Goal: Information Seeking & Learning: Learn about a topic

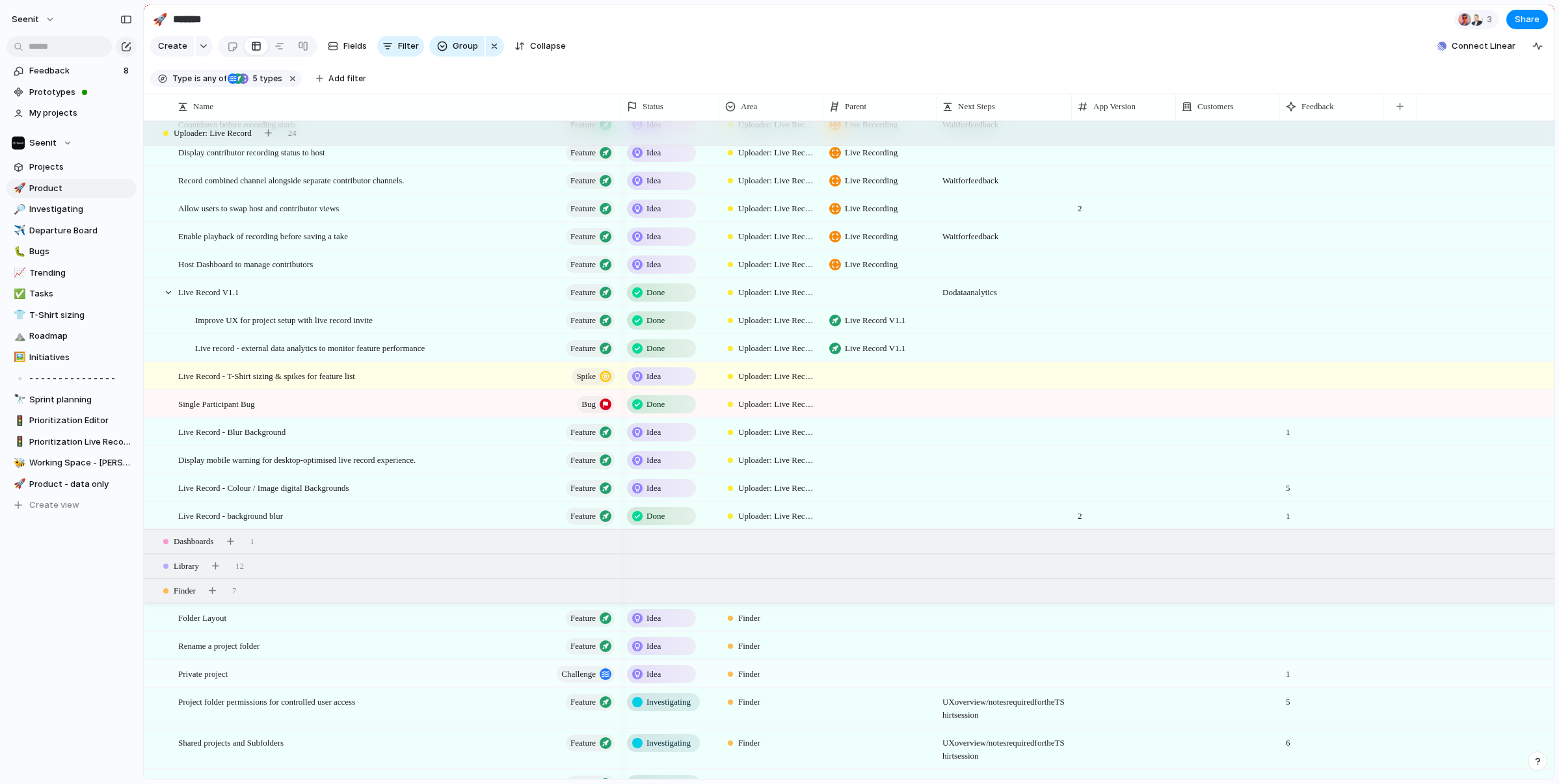
scroll to position [258, 0]
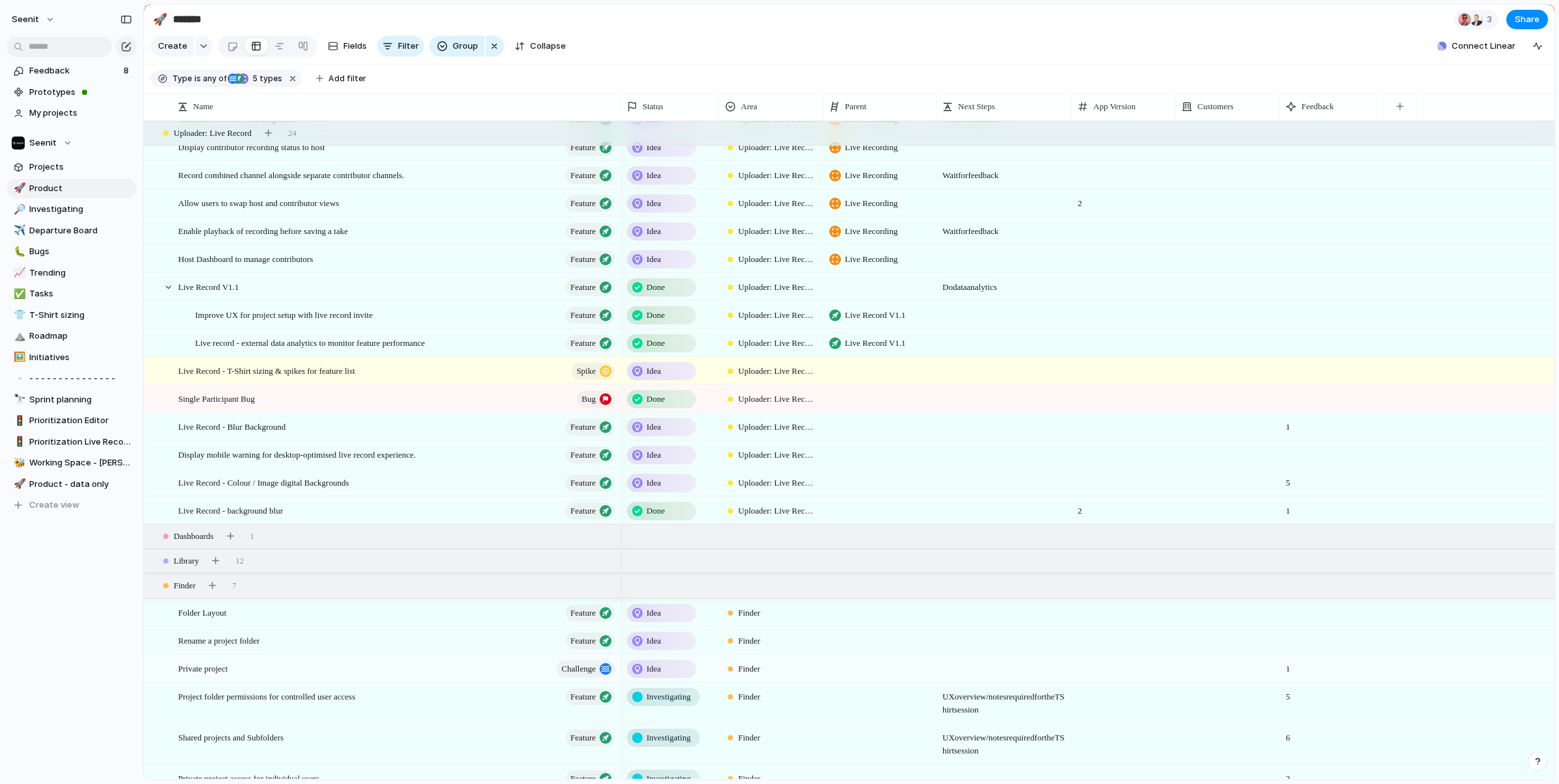
click at [657, 372] on span "Idea" at bounding box center [653, 371] width 14 height 13
click at [658, 372] on div "Idea Investigating Planned In Progress Paused Review Canceled Done" at bounding box center [780, 392] width 1559 height 784
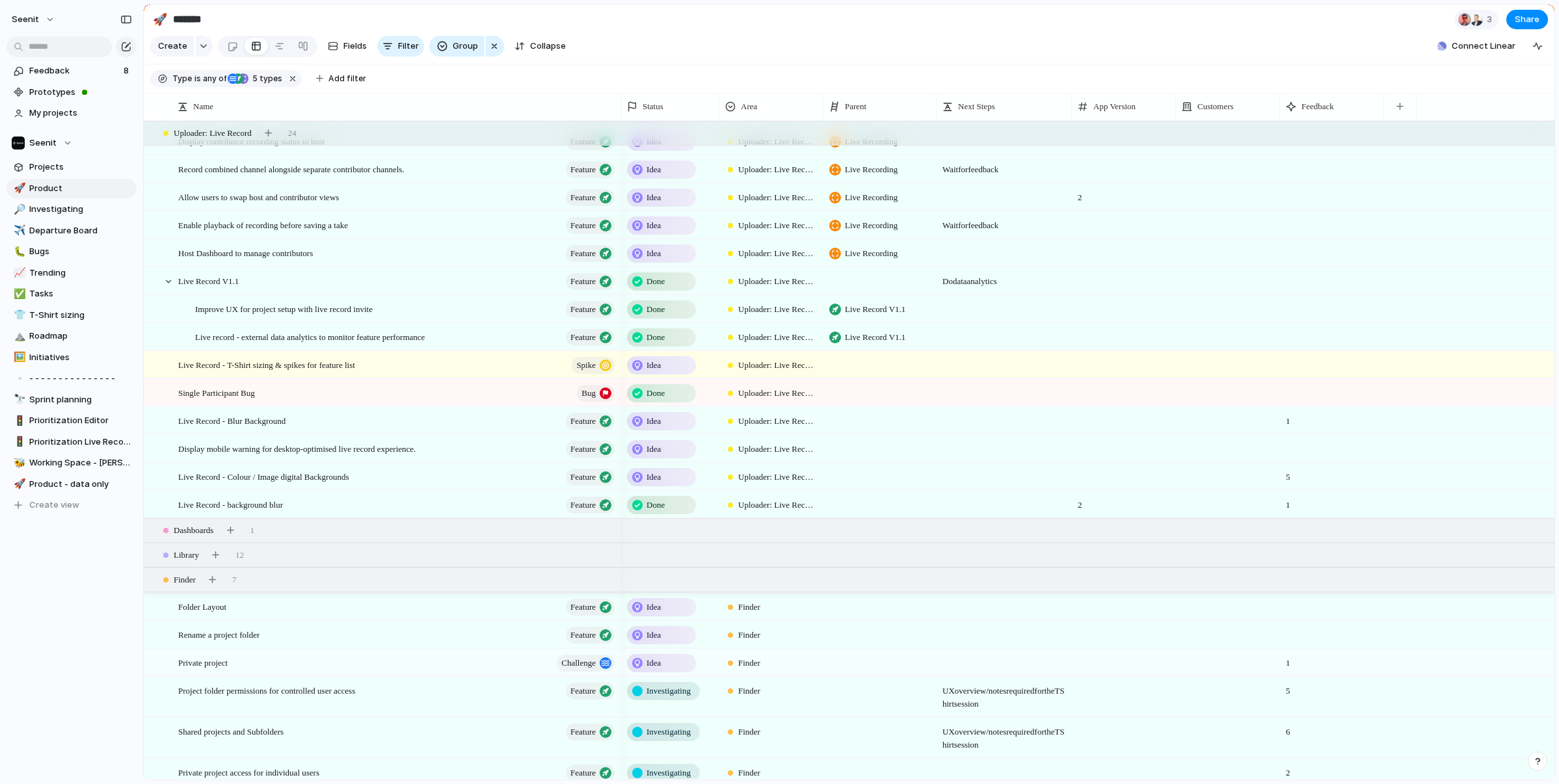
scroll to position [256, 0]
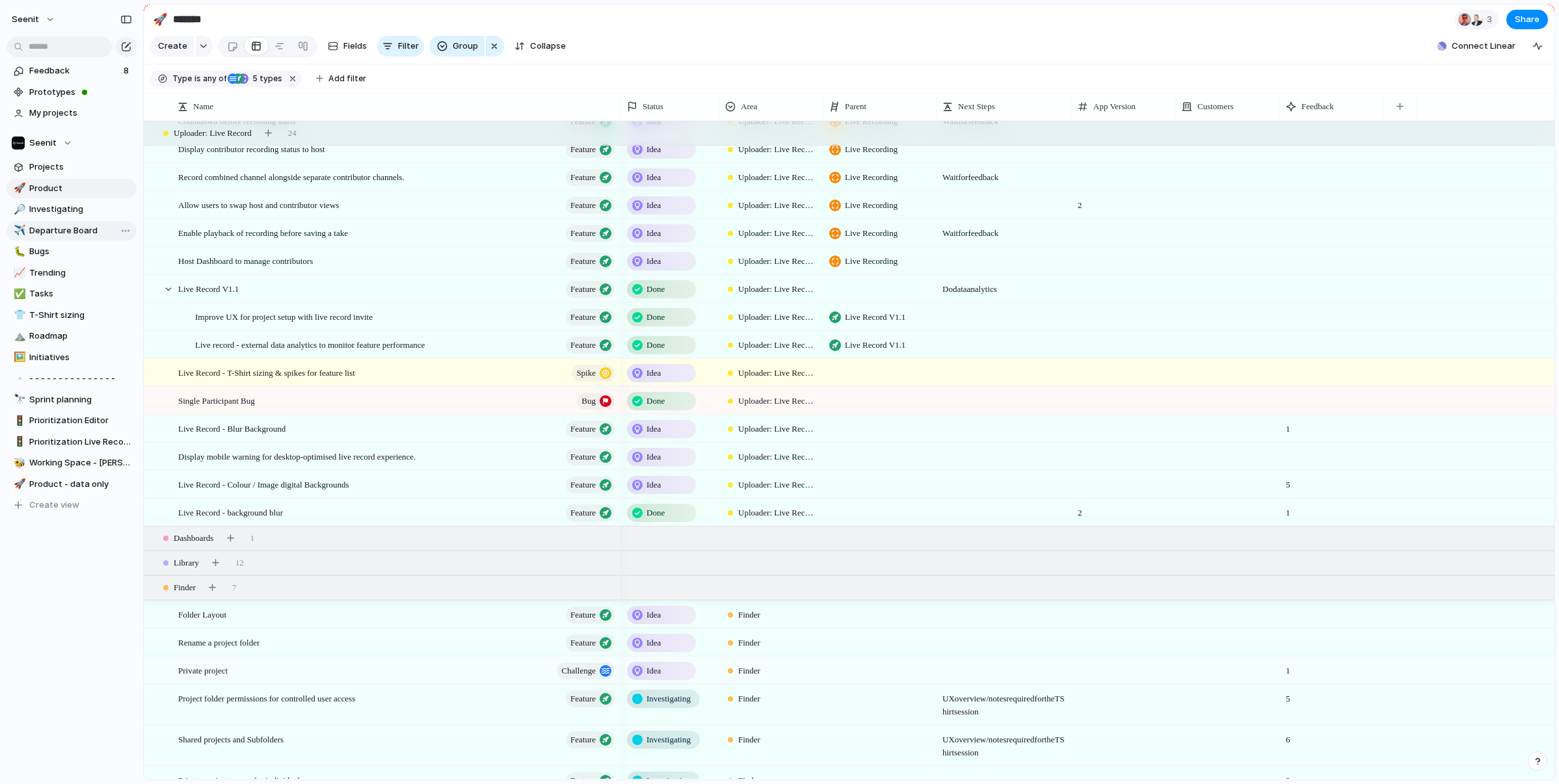
click at [59, 223] on link "✈️ Departure Board" at bounding box center [72, 231] width 130 height 20
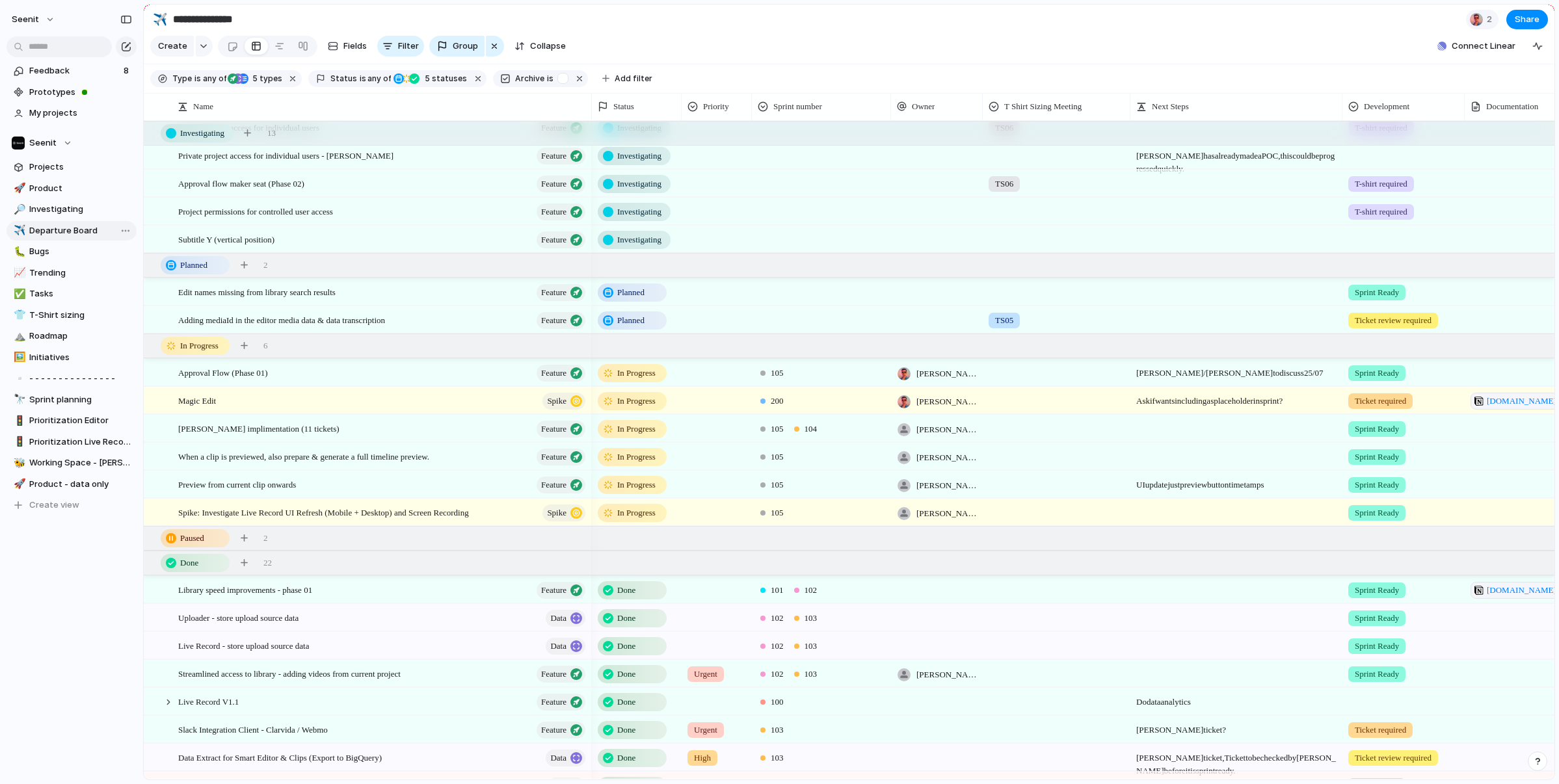
type input "**********"
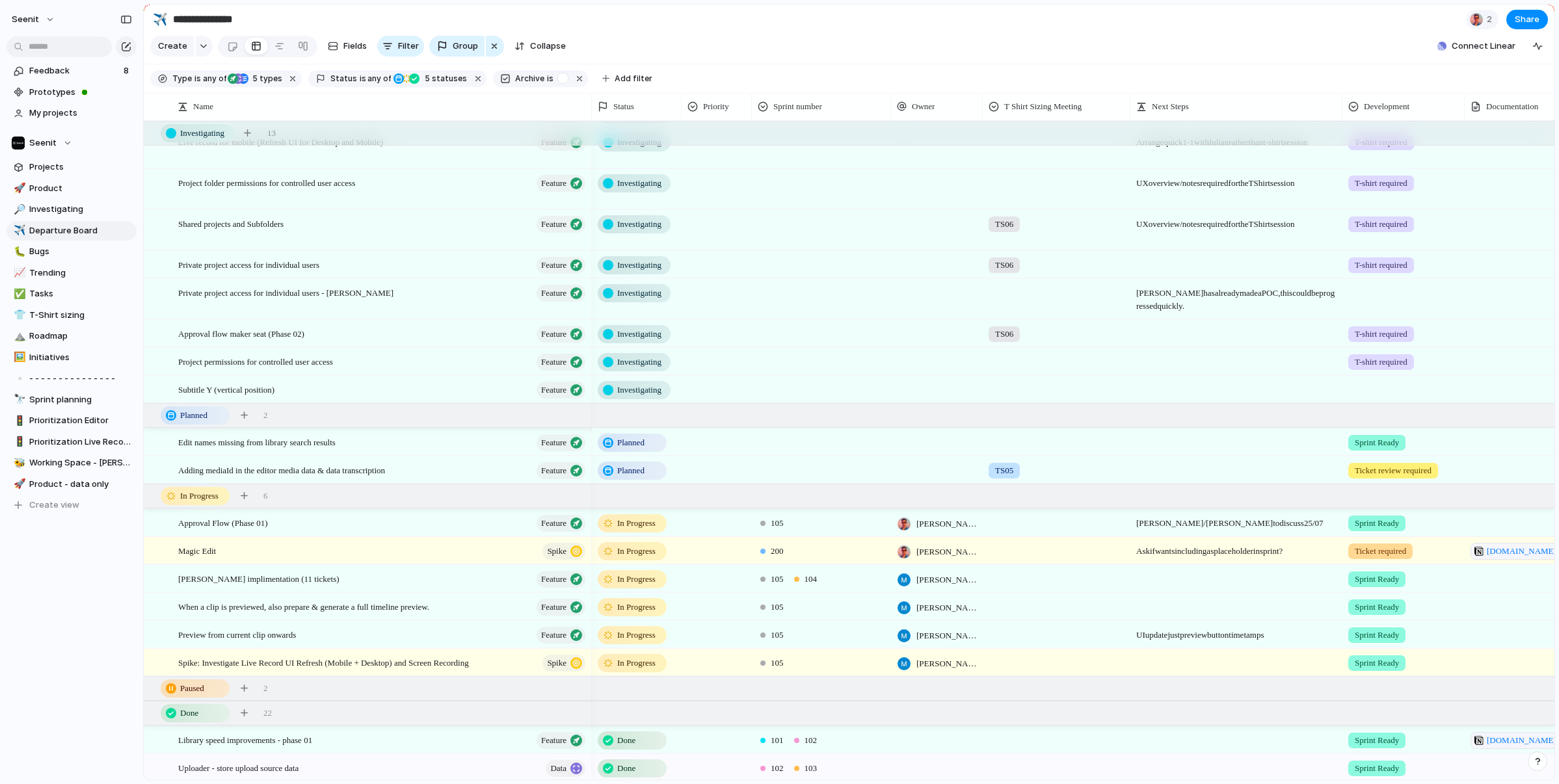
click at [632, 446] on span "Planned" at bounding box center [631, 442] width 27 height 13
click at [723, 444] on div "Idea Investigating Planned In Progress Paused Review Canceled Done" at bounding box center [780, 392] width 1559 height 784
click at [634, 440] on span "Planned" at bounding box center [631, 442] width 27 height 13
click at [736, 450] on div "Idea Investigating Planned In Progress Paused Review Canceled Done" at bounding box center [780, 392] width 1559 height 784
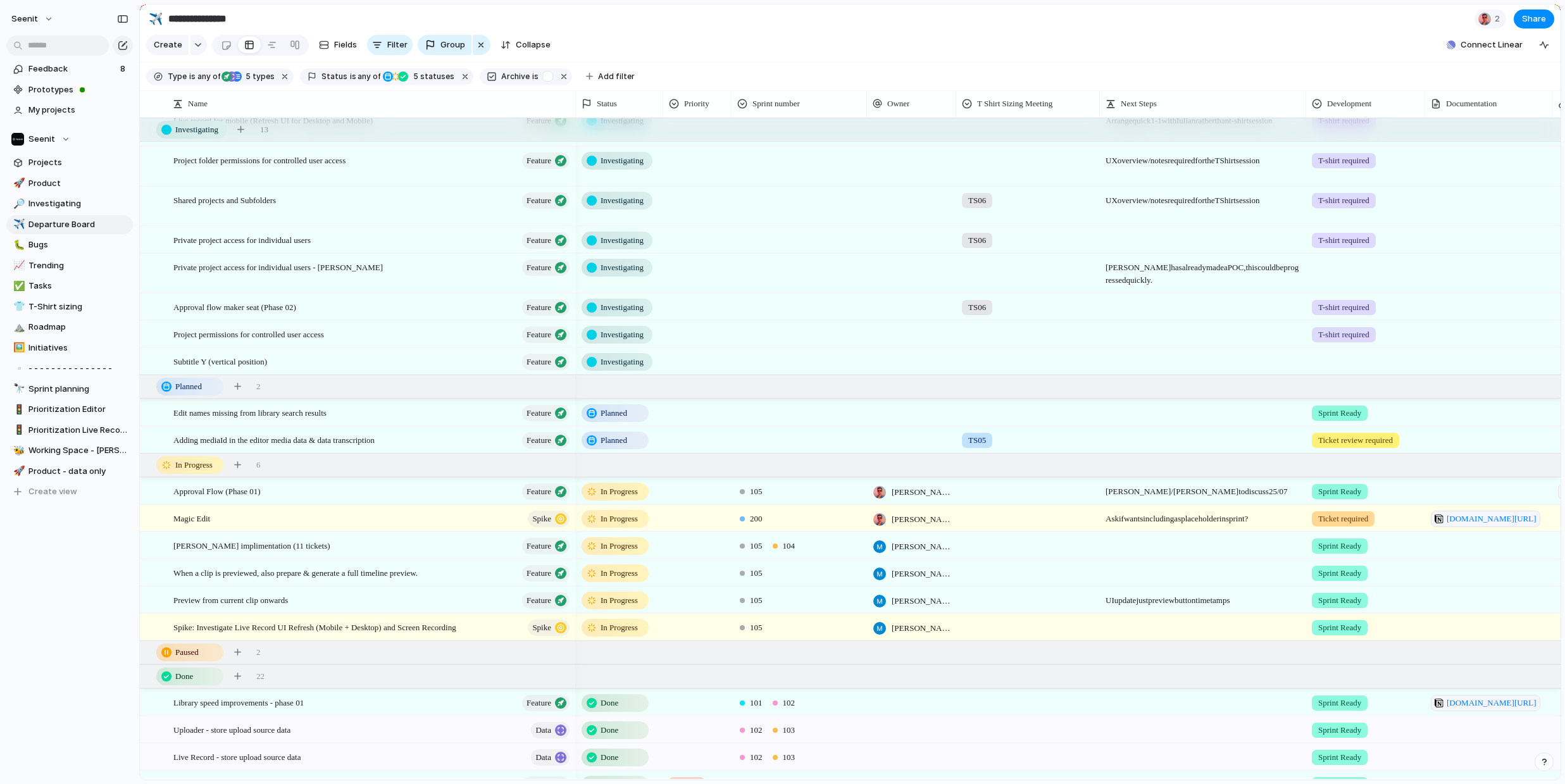
click at [1329, 417] on span "Sprint Ready" at bounding box center [1339, 413] width 43 height 13
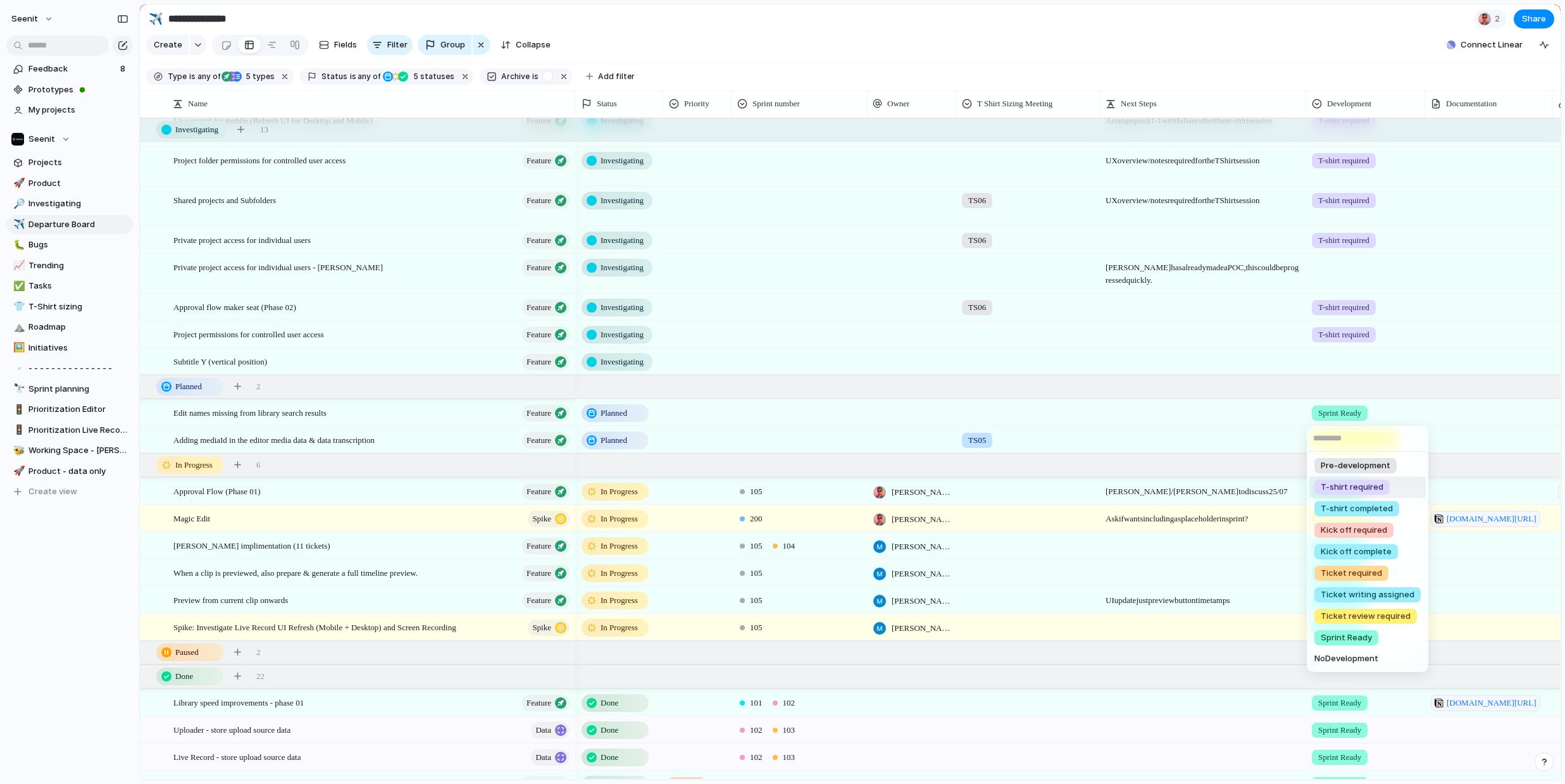
click at [1357, 487] on span "T-shirt required" at bounding box center [1352, 487] width 63 height 13
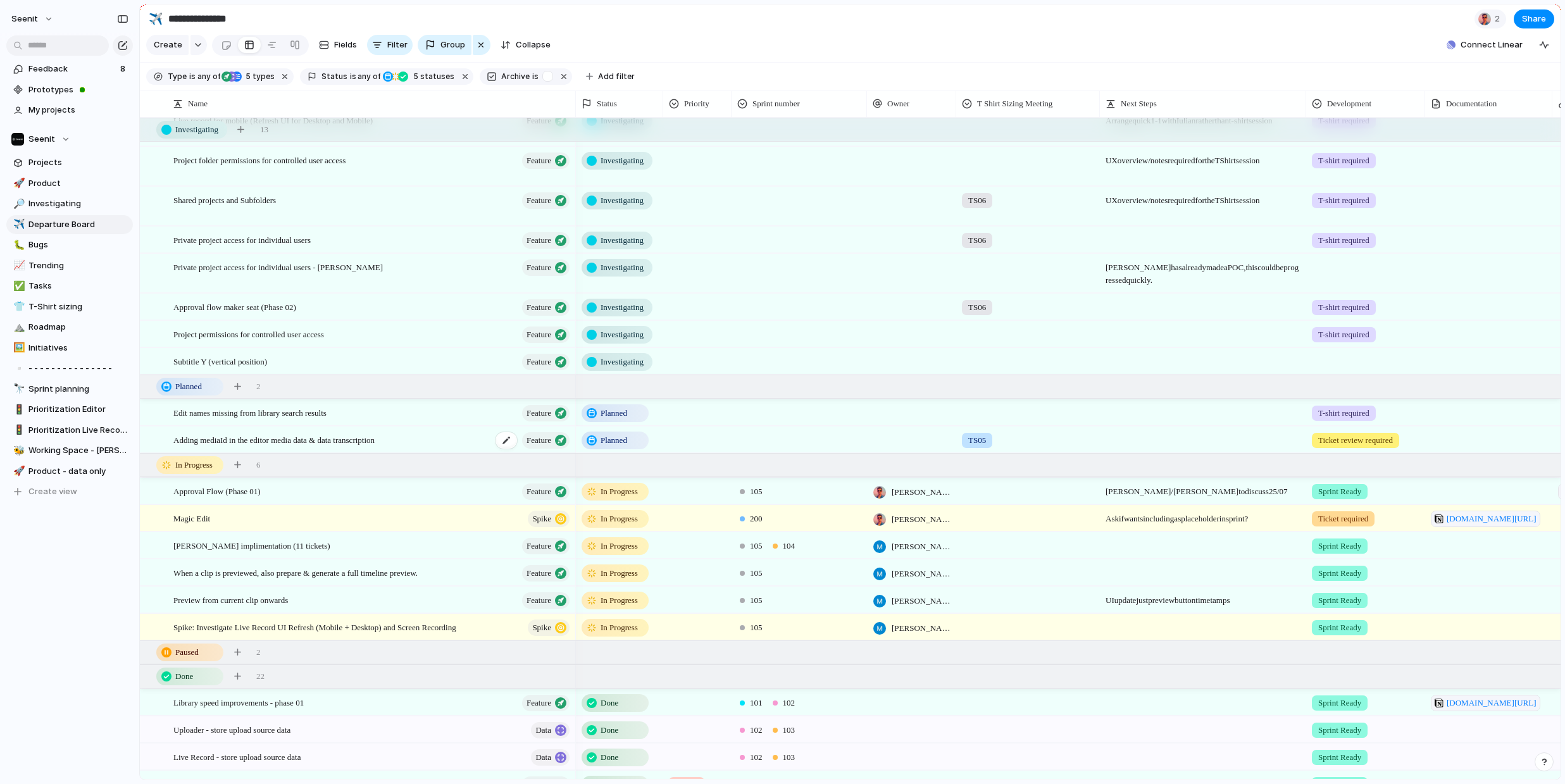
click at [365, 441] on span "Adding mediaId in the editor media data & data transcription" at bounding box center [274, 440] width 201 height 15
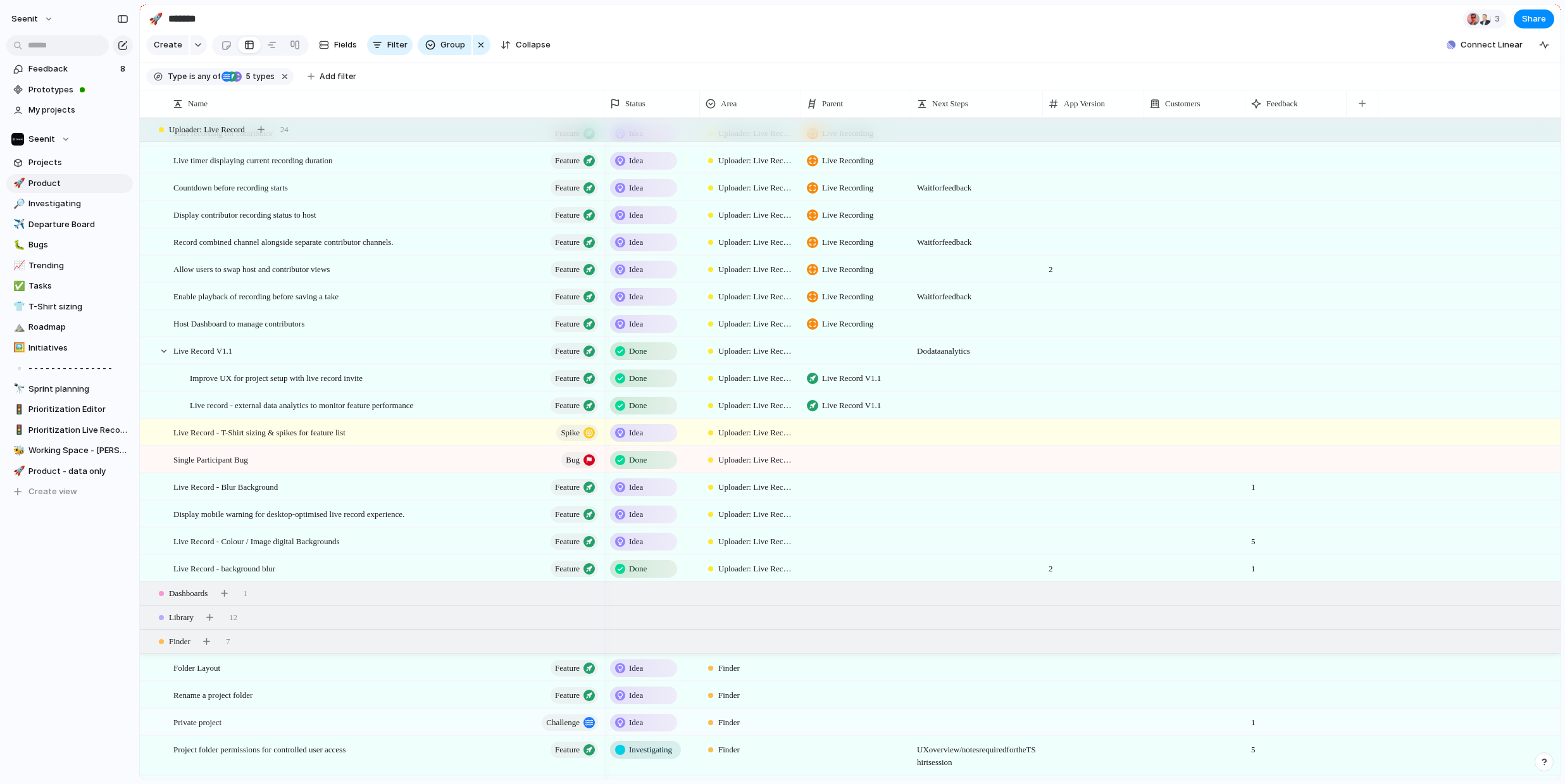
scroll to position [224, 0]
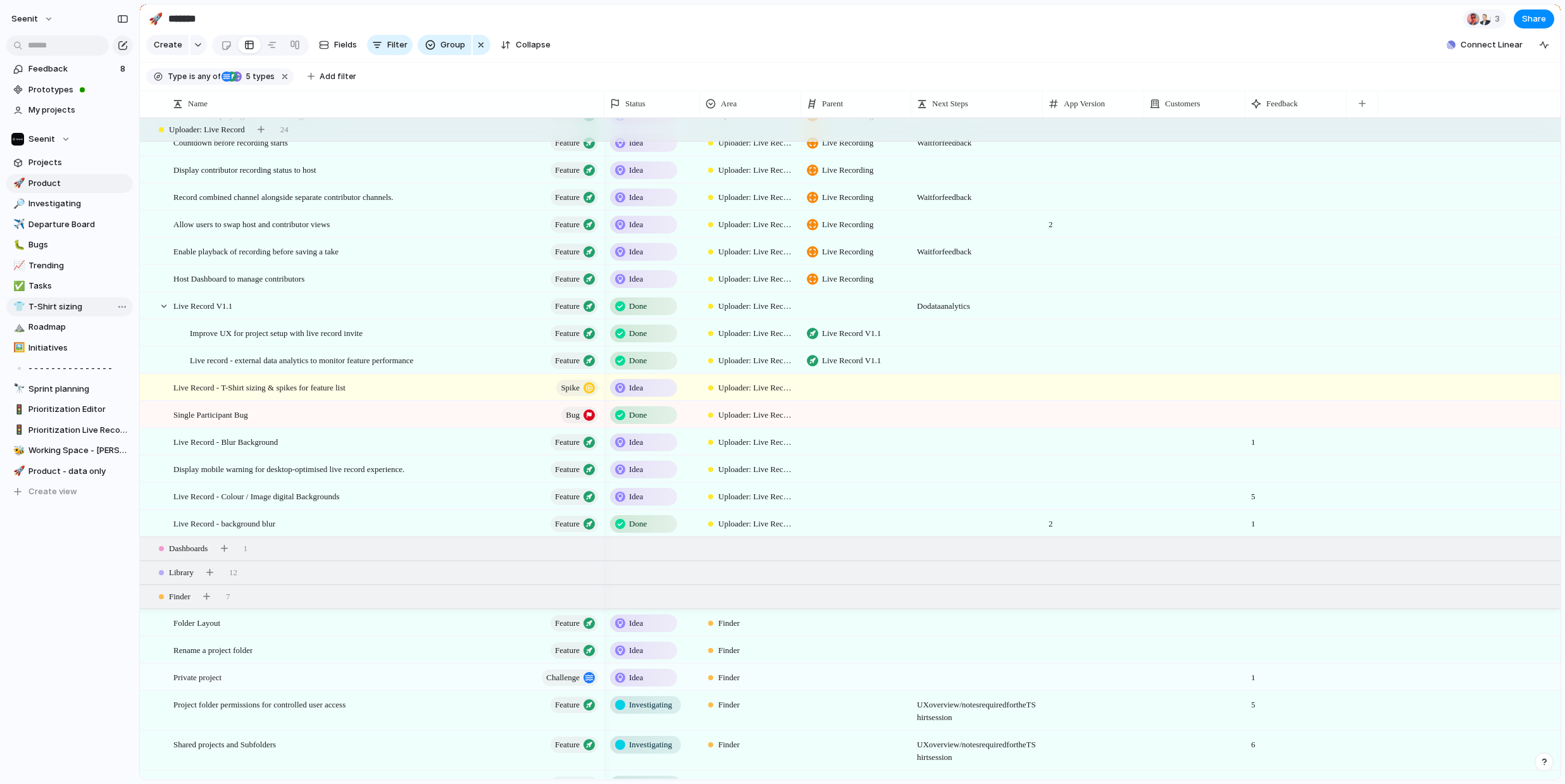
click at [45, 304] on span "T-Shirt sizing" at bounding box center [78, 306] width 100 height 13
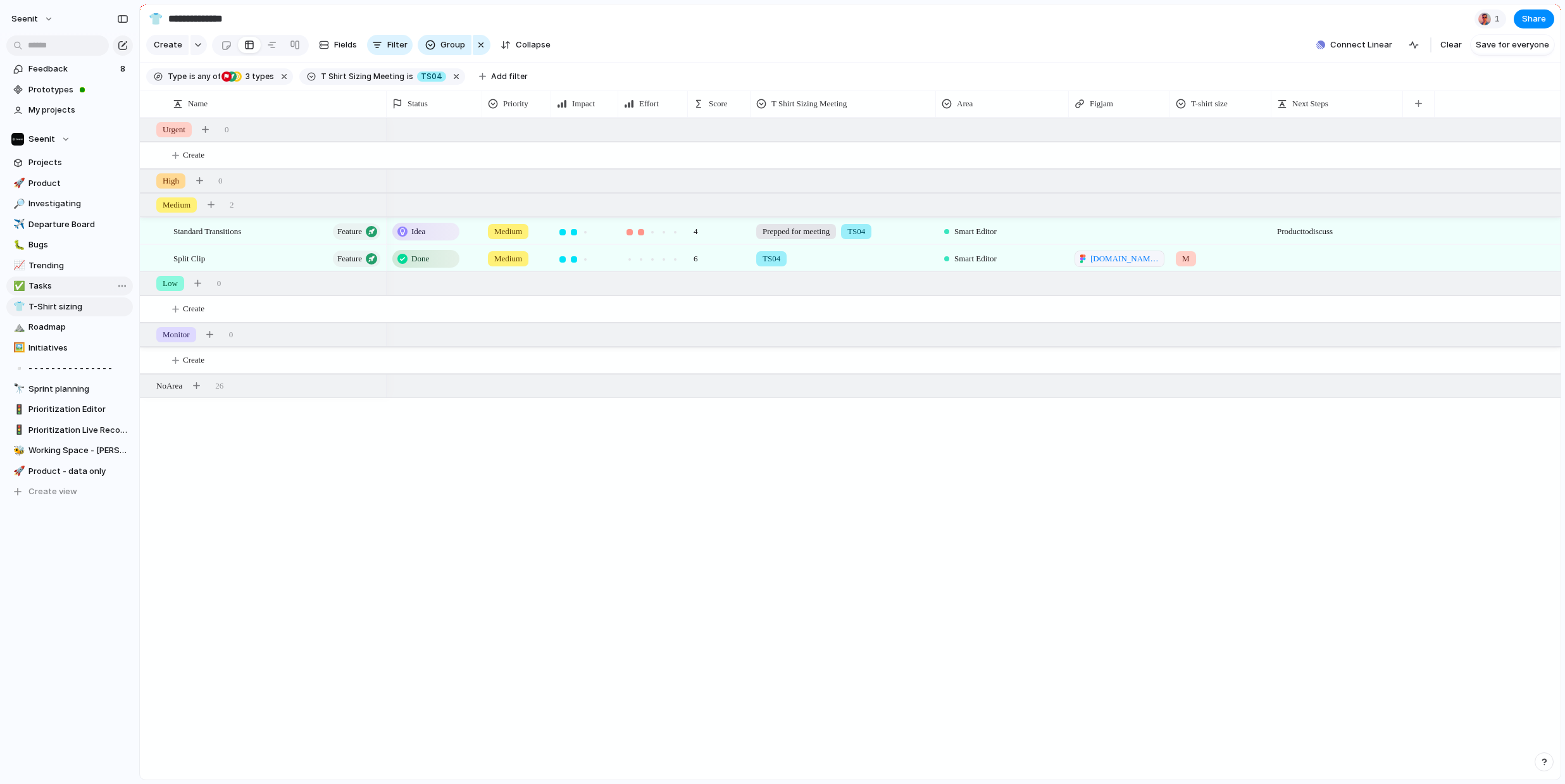
click at [46, 282] on span "Tasks" at bounding box center [78, 286] width 100 height 13
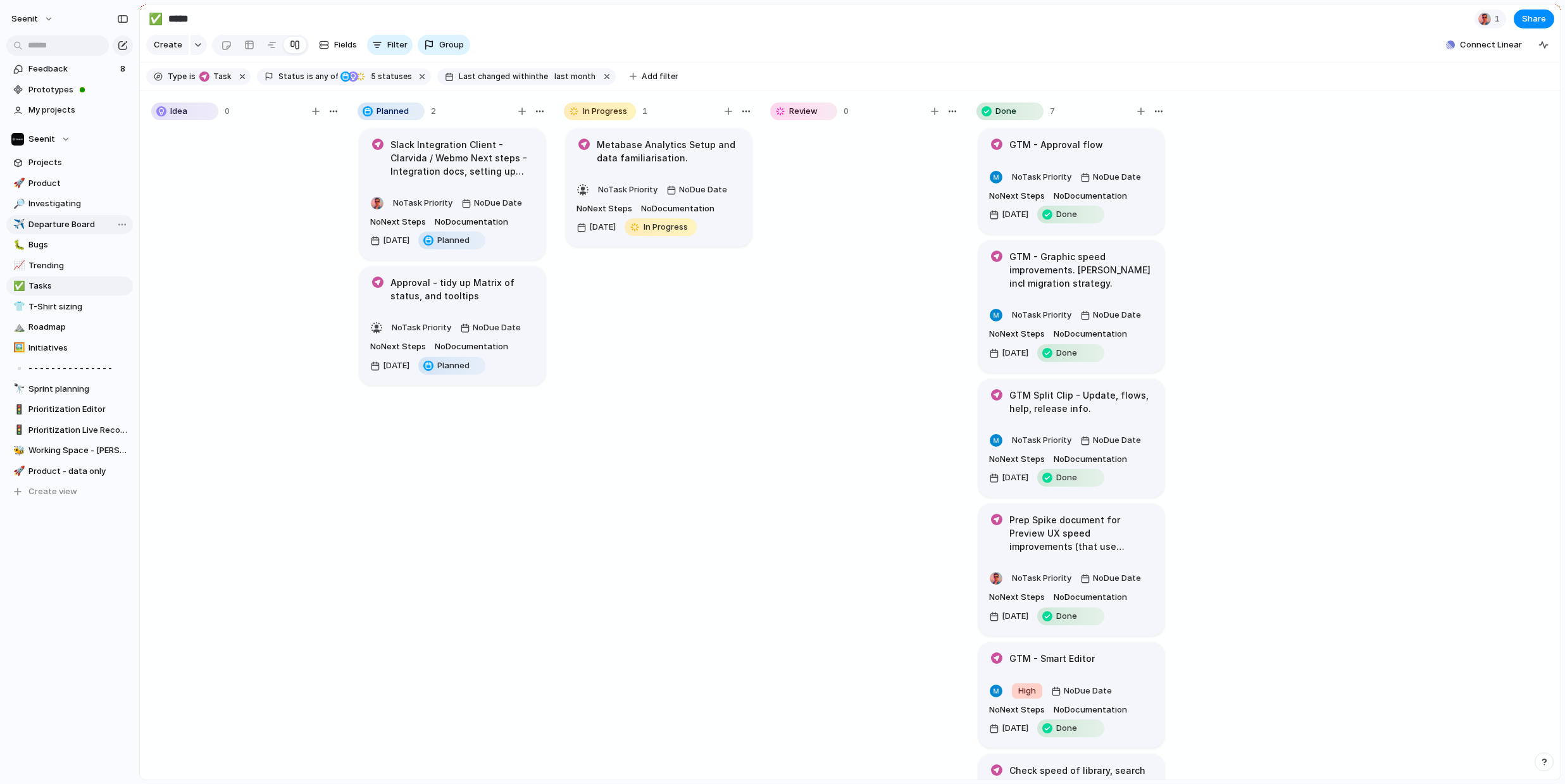
click at [53, 226] on span "Departure Board" at bounding box center [78, 224] width 100 height 13
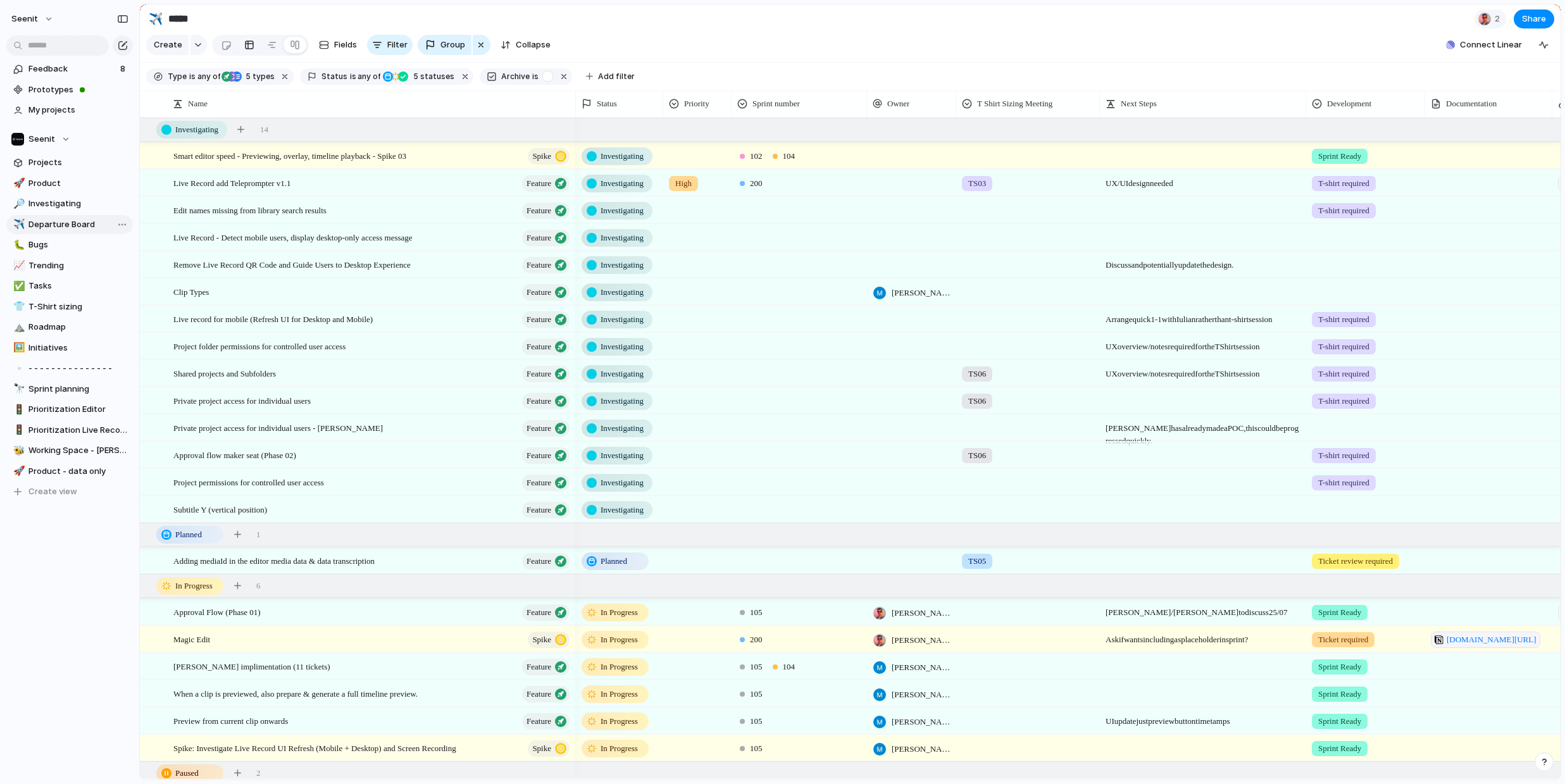
type input "**********"
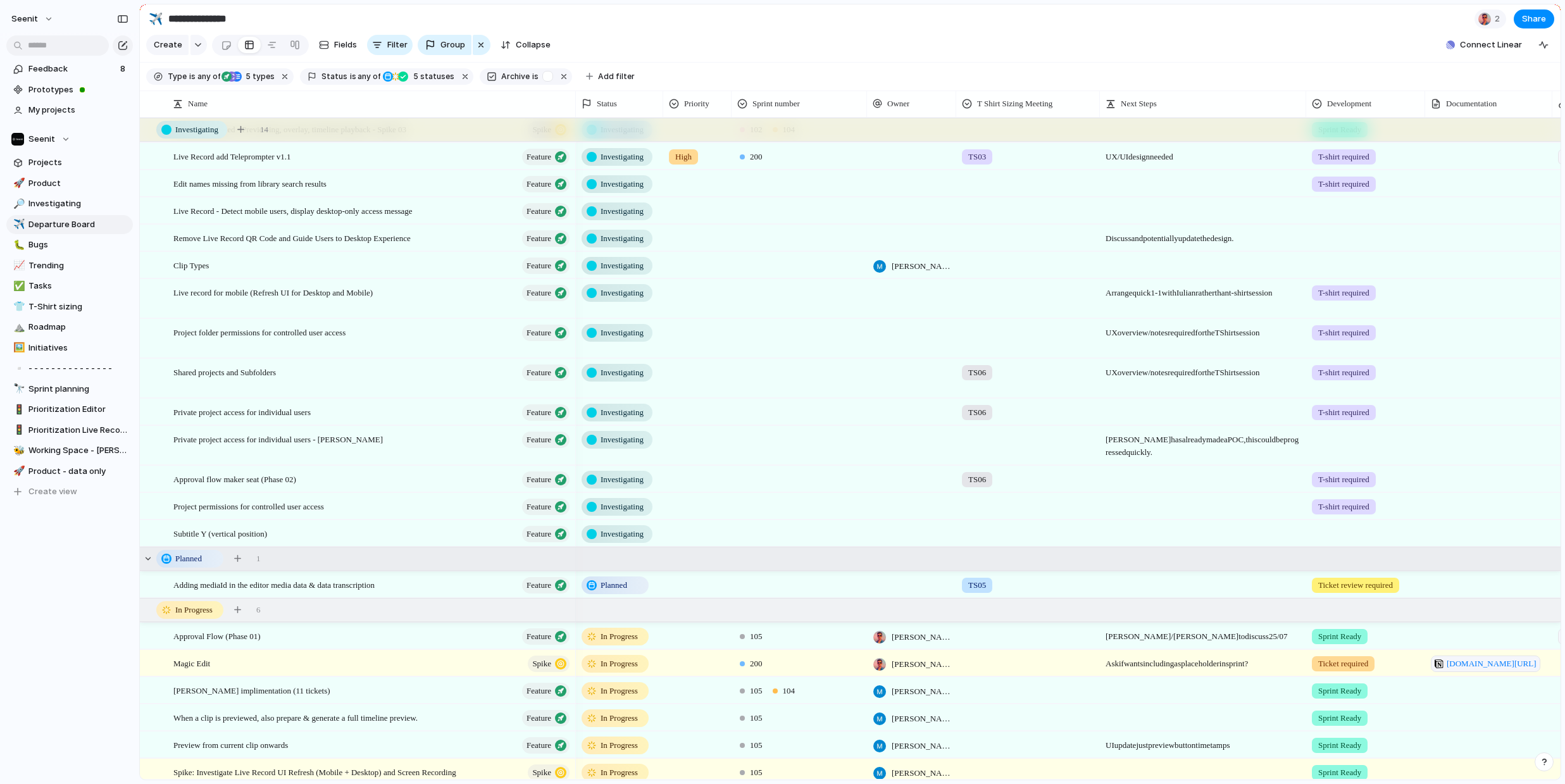
scroll to position [25, 0]
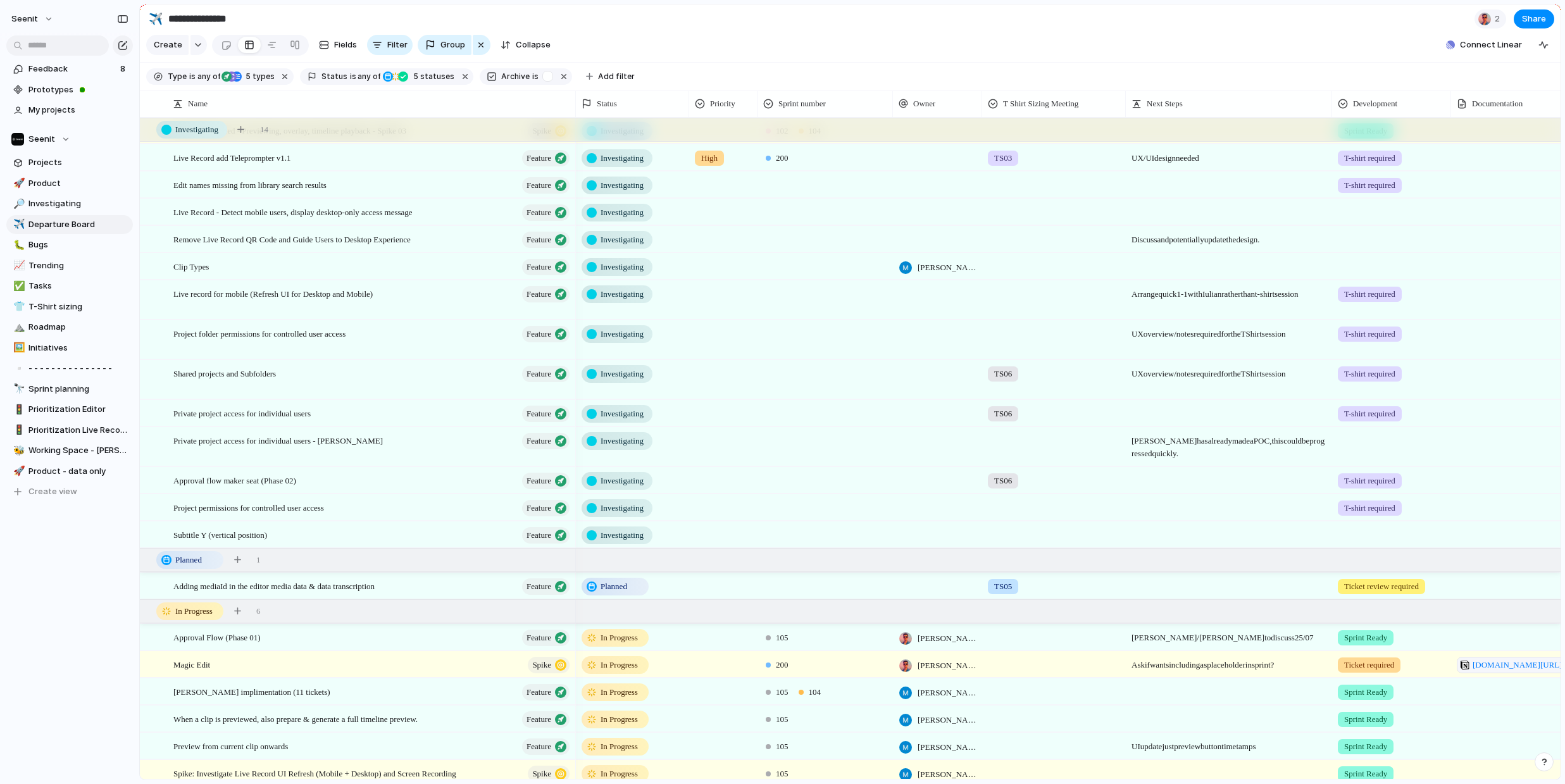
drag, startPoint x: 663, startPoint y: 102, endPoint x: 690, endPoint y: 100, distance: 27.1
click at [689, 100] on div at bounding box center [688, 104] width 7 height 26
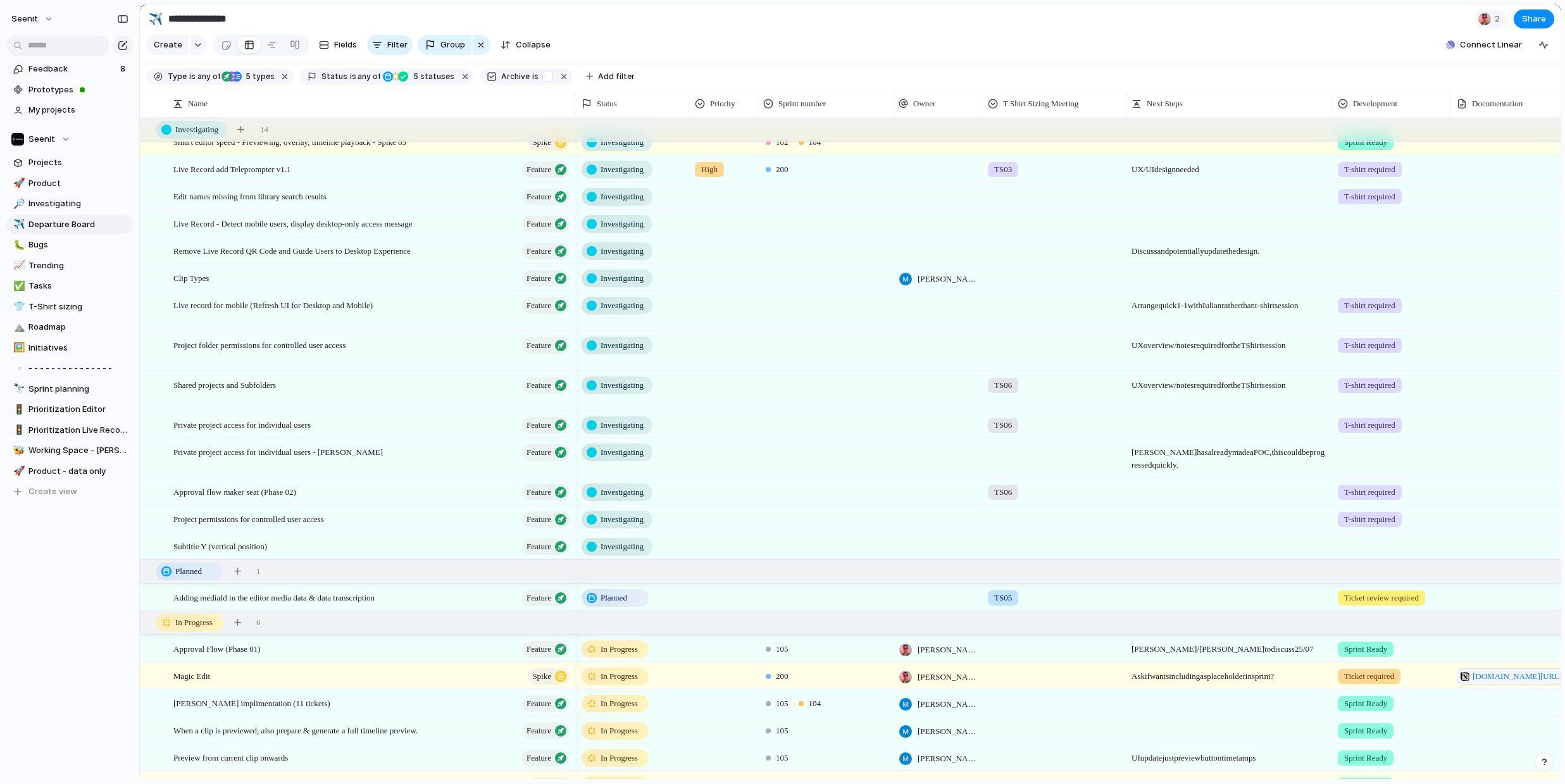
scroll to position [0, 0]
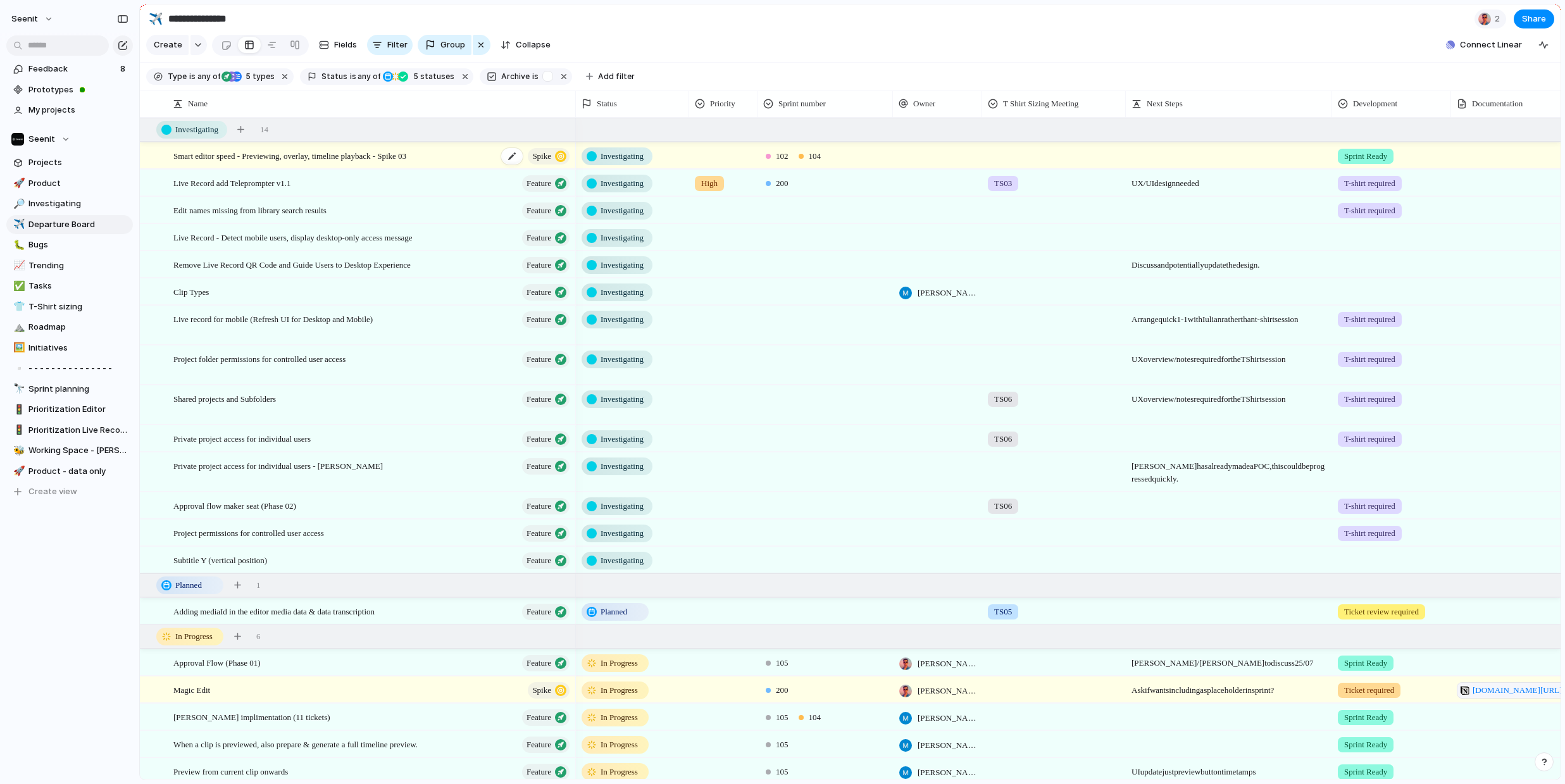
click at [365, 160] on span "Smart editor speed - Previewing, overlay, timeline playback - Spike 03" at bounding box center [290, 155] width 233 height 15
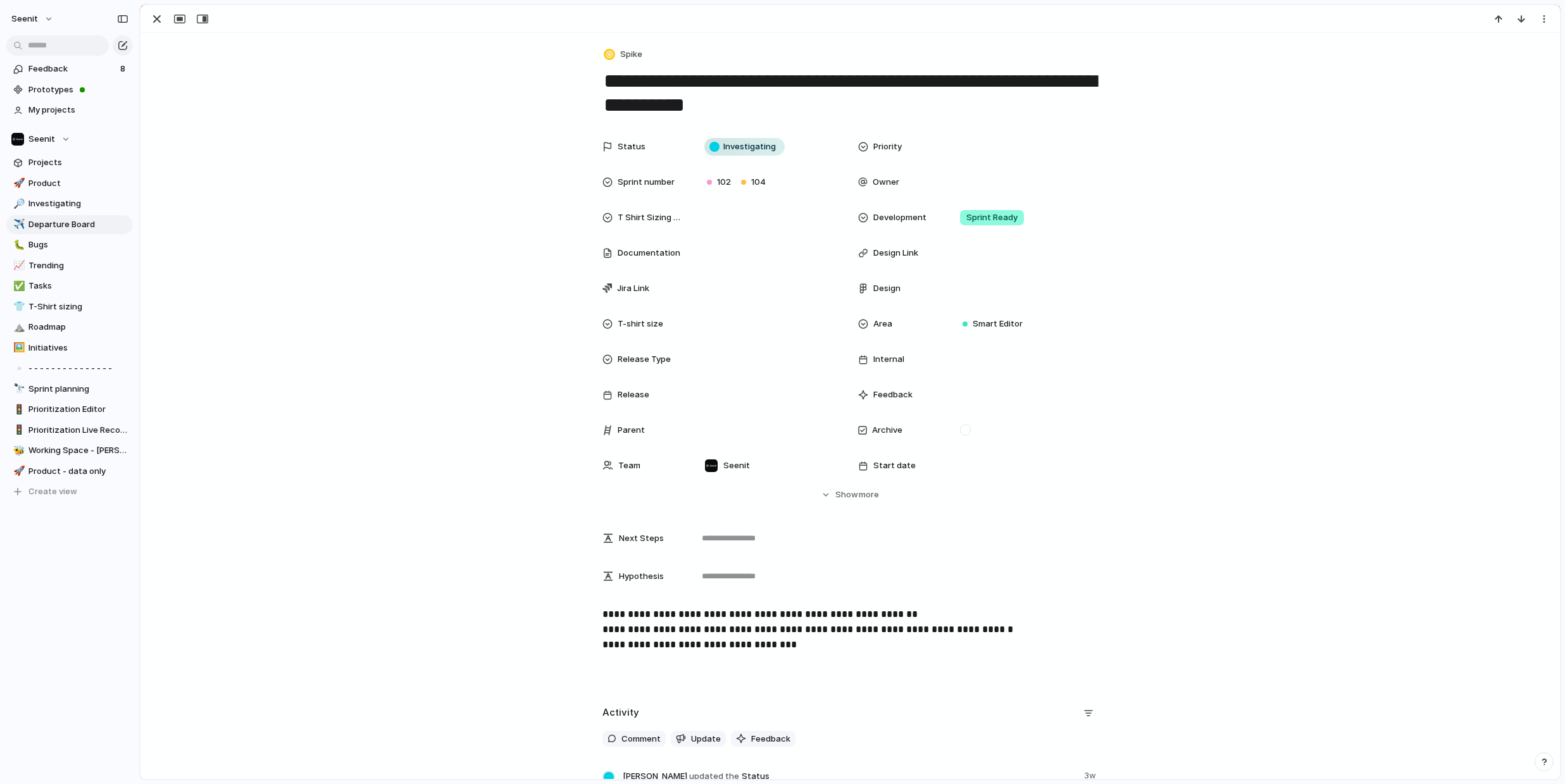
click at [776, 102] on textarea "**********" at bounding box center [851, 94] width 496 height 51
click at [793, 102] on textarea "**********" at bounding box center [851, 94] width 496 height 51
type textarea "**********"
click at [1218, 380] on div "Status Investigating Priority Sprint number 102 104 Owner T Shirt Sizing Meetin…" at bounding box center [850, 317] width 1389 height 367
click at [150, 20] on div "button" at bounding box center [156, 18] width 15 height 15
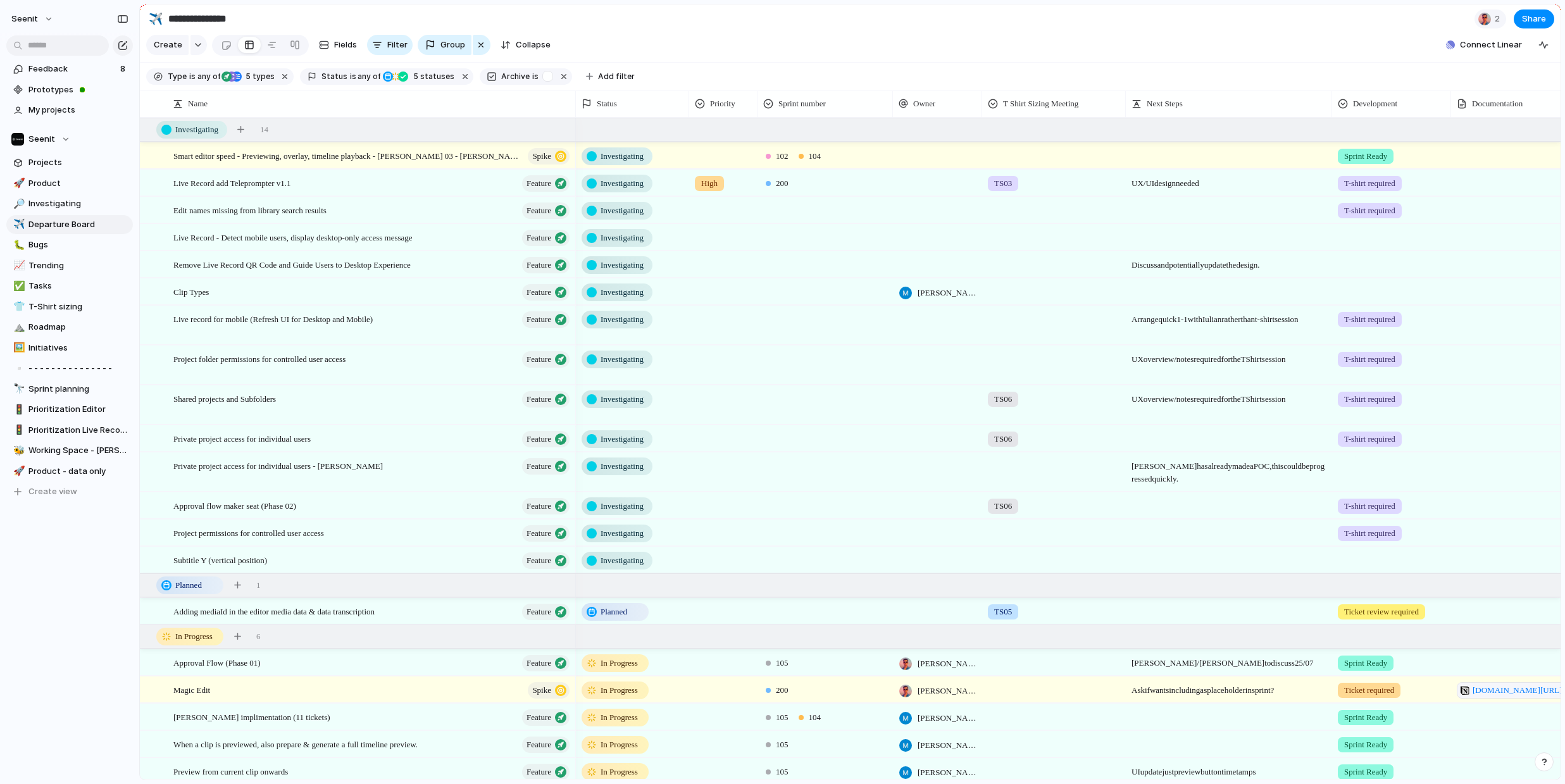
click at [622, 158] on span "Investigating" at bounding box center [622, 156] width 43 height 13
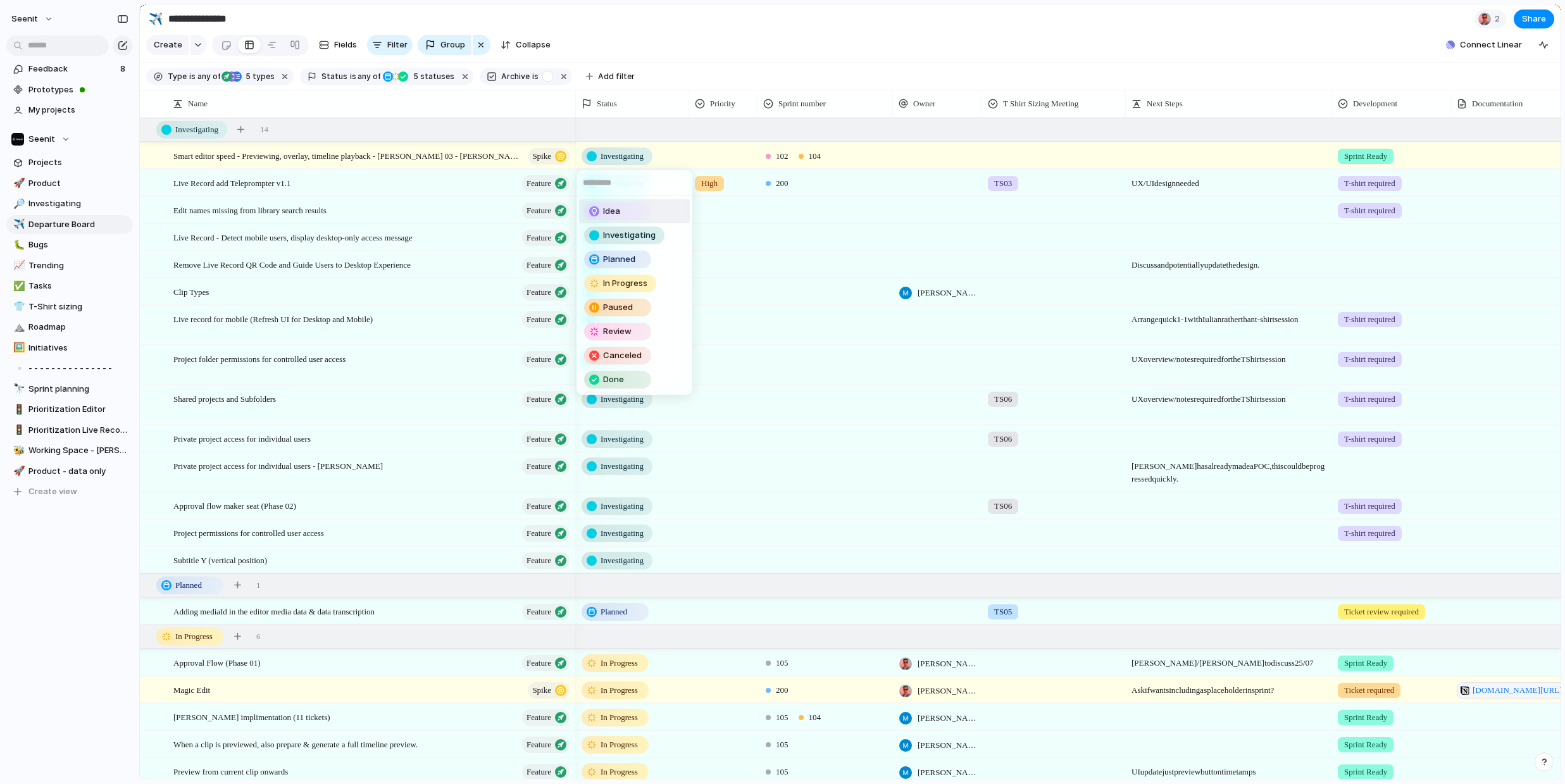
click at [620, 209] on div "Idea" at bounding box center [618, 211] width 65 height 15
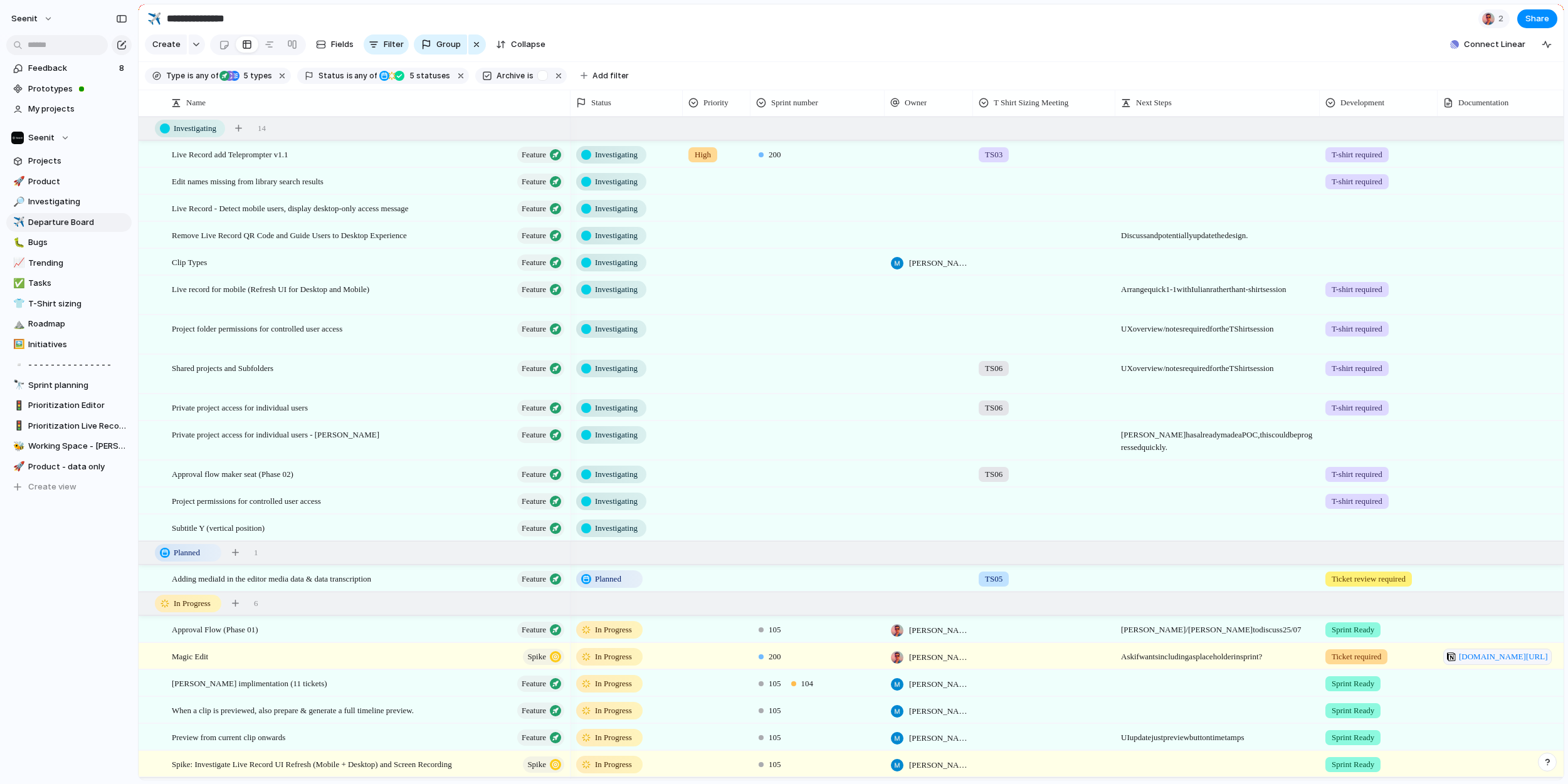
click at [621, 156] on span "Investigating" at bounding box center [616, 154] width 43 height 12
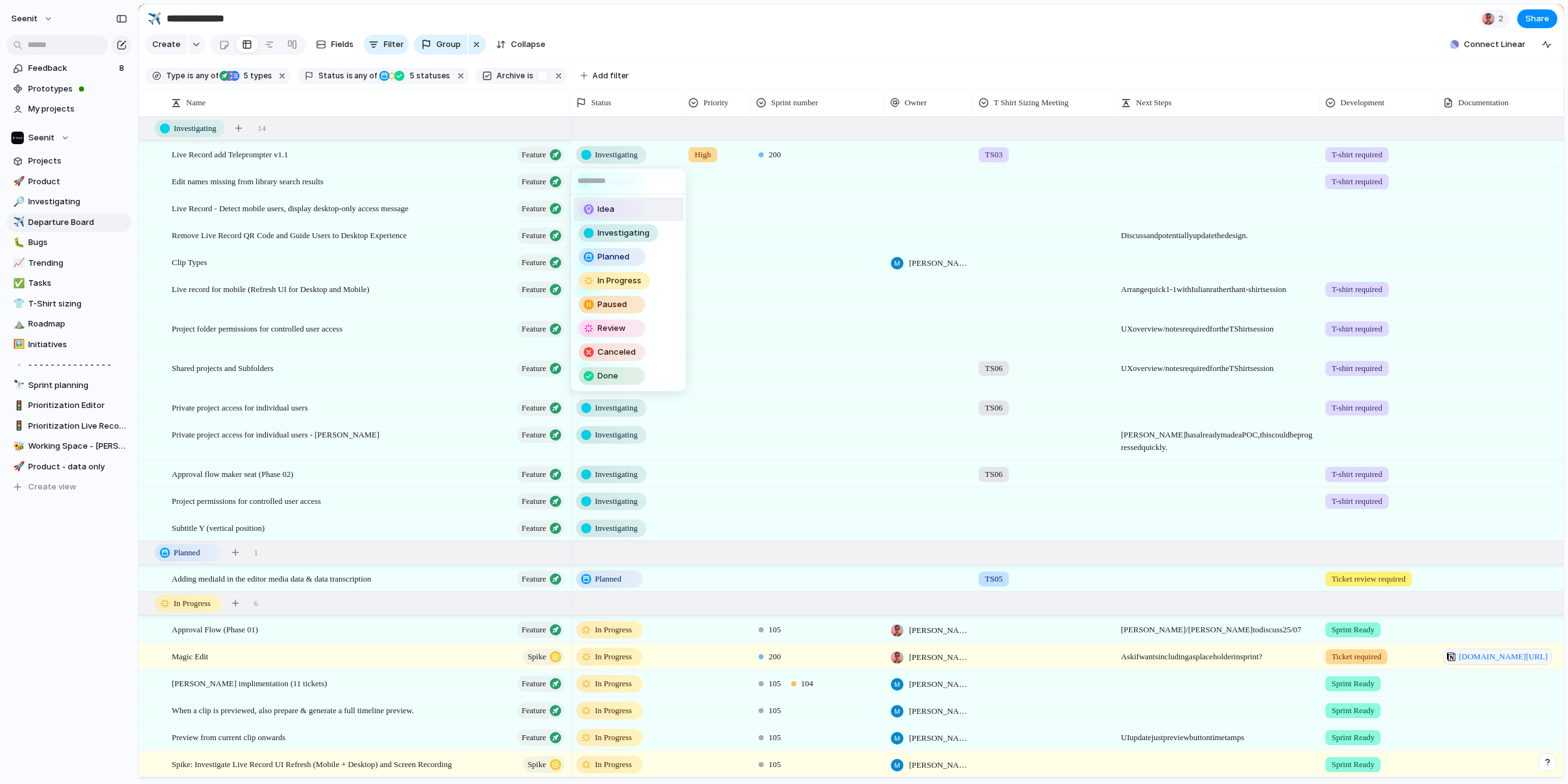
click at [609, 207] on span "Idea" at bounding box center [606, 209] width 17 height 12
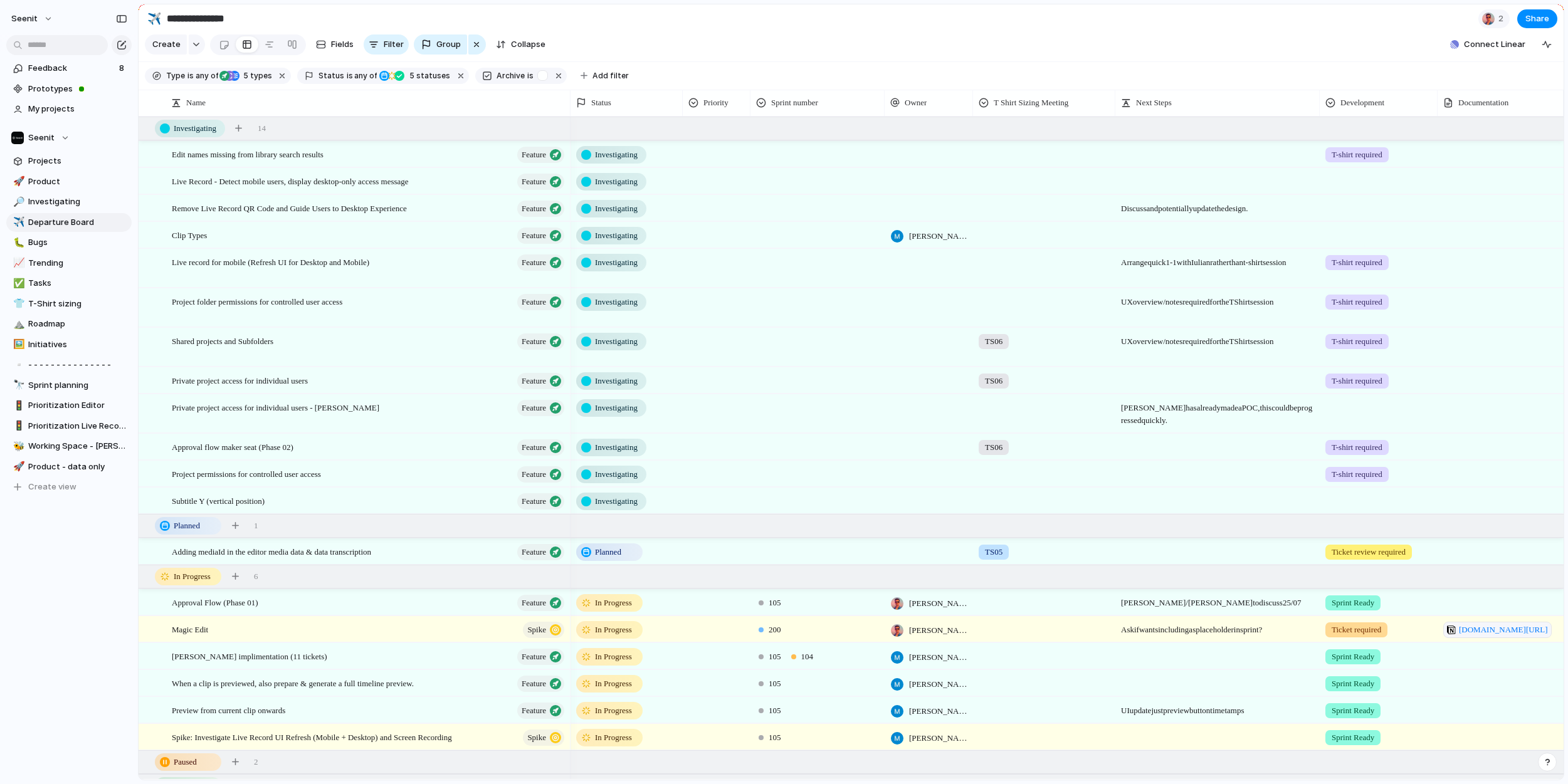
click at [613, 209] on span "Investigating" at bounding box center [616, 209] width 43 height 12
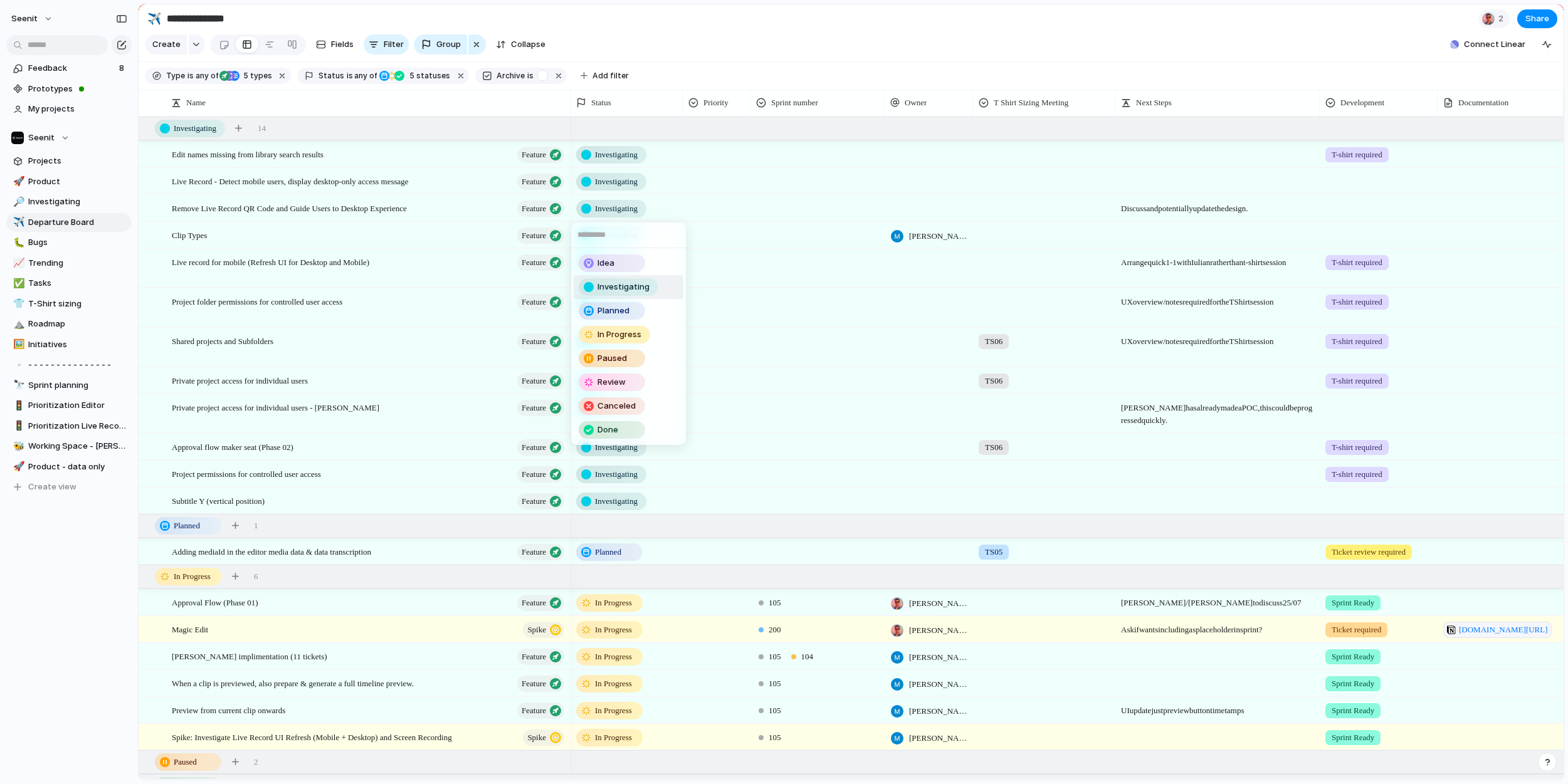
click at [775, 206] on div "Idea Investigating Planned In Progress Paused Review Canceled Done" at bounding box center [784, 392] width 1568 height 784
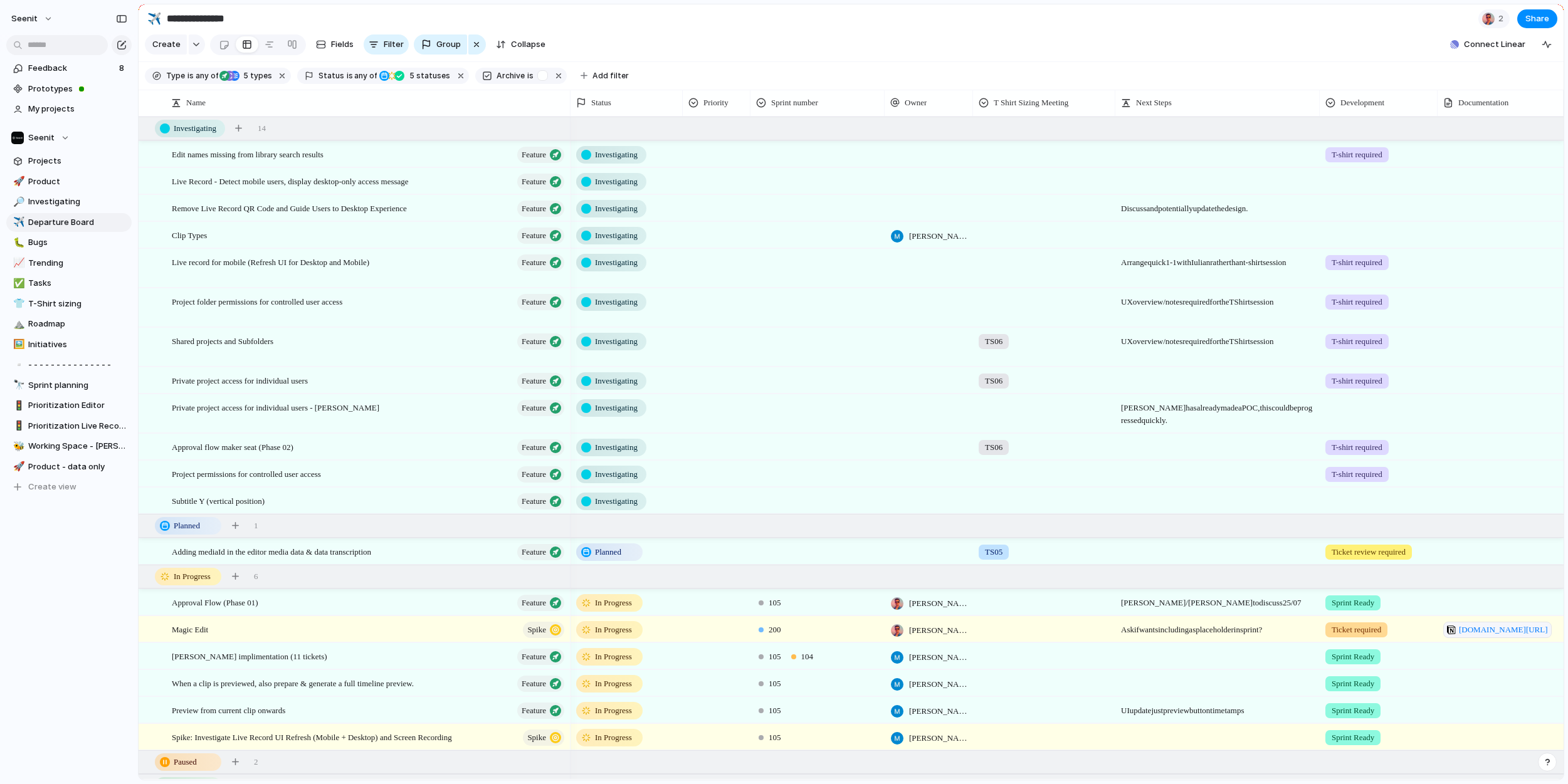
click at [717, 207] on div at bounding box center [717, 206] width 67 height 21
click at [722, 347] on span "Monitor" at bounding box center [728, 346] width 31 height 12
click at [712, 184] on div at bounding box center [717, 179] width 67 height 21
click at [721, 319] on span "Monitor" at bounding box center [728, 318] width 31 height 12
click at [705, 238] on div at bounding box center [717, 233] width 67 height 21
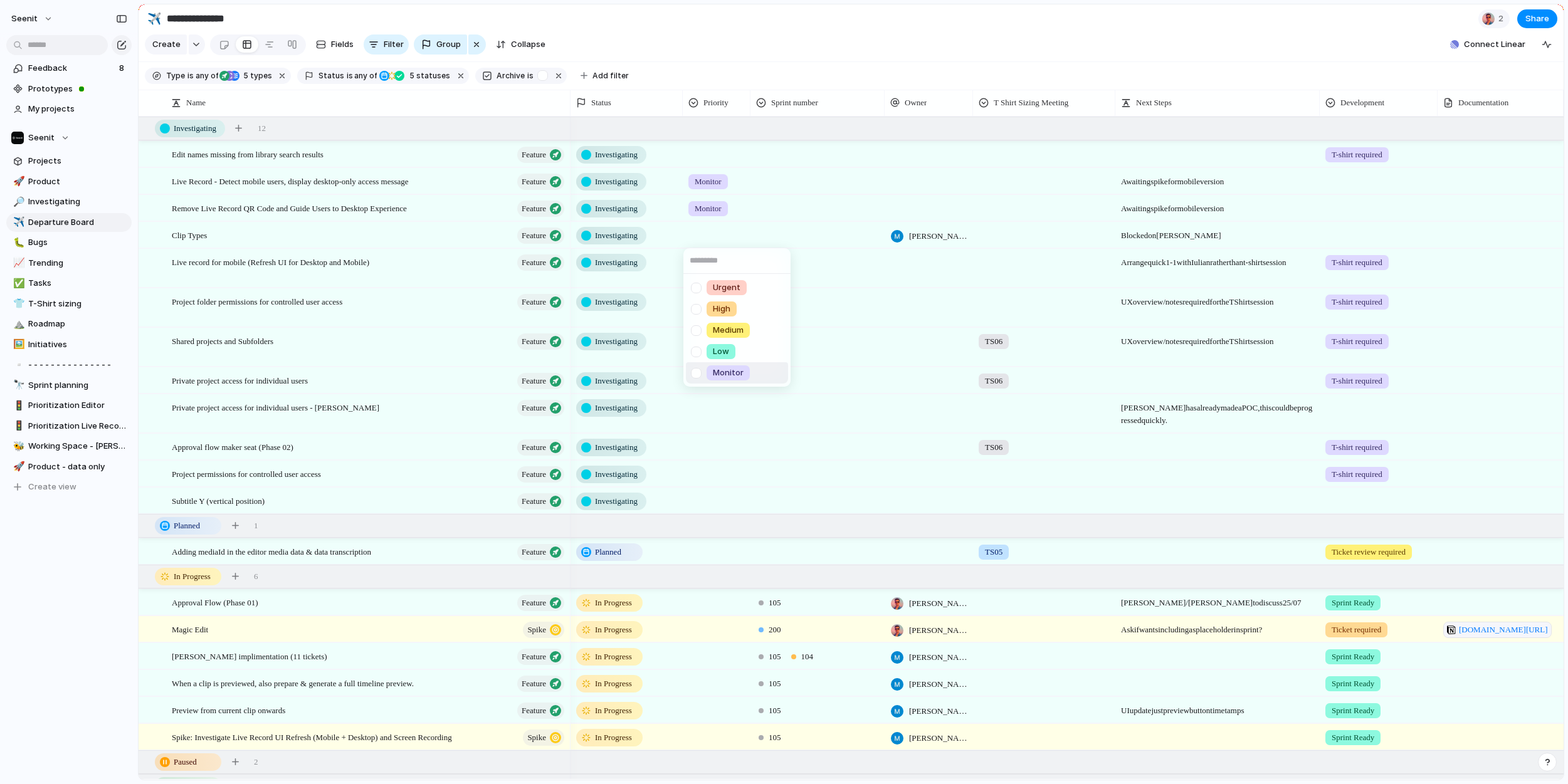
click at [709, 370] on div "Monitor" at bounding box center [728, 373] width 43 height 15
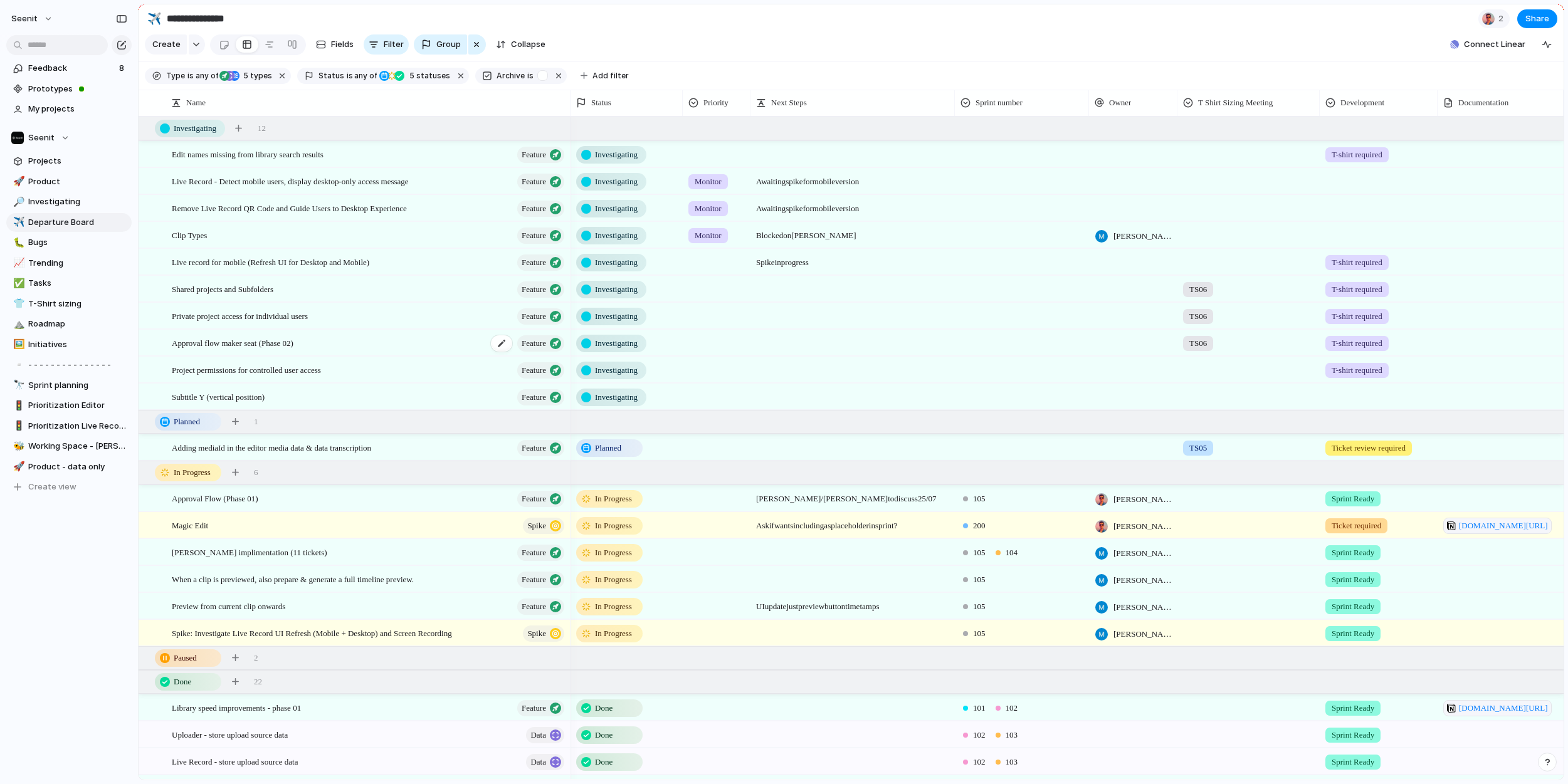
click at [294, 344] on span "Approval flow maker seat (Phase 02)" at bounding box center [233, 343] width 122 height 14
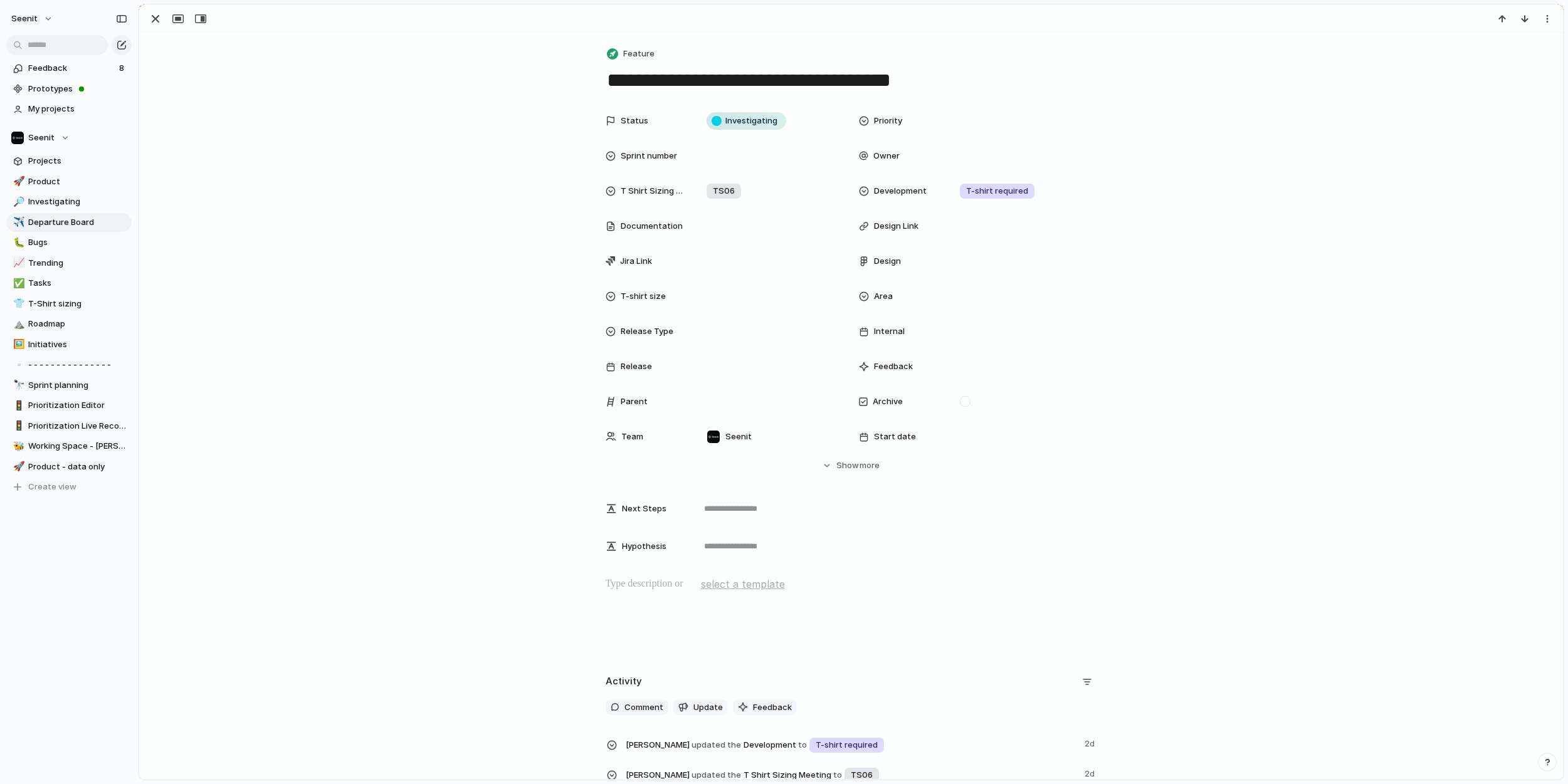
drag, startPoint x: 905, startPoint y: 69, endPoint x: 914, endPoint y: 77, distance: 12.0
click at [905, 69] on textarea "**********" at bounding box center [851, 80] width 492 height 26
drag, startPoint x: 915, startPoint y: 78, endPoint x: 921, endPoint y: 78, distance: 6.0
click at [921, 78] on textarea "**********" at bounding box center [851, 80] width 492 height 26
type textarea "**********"
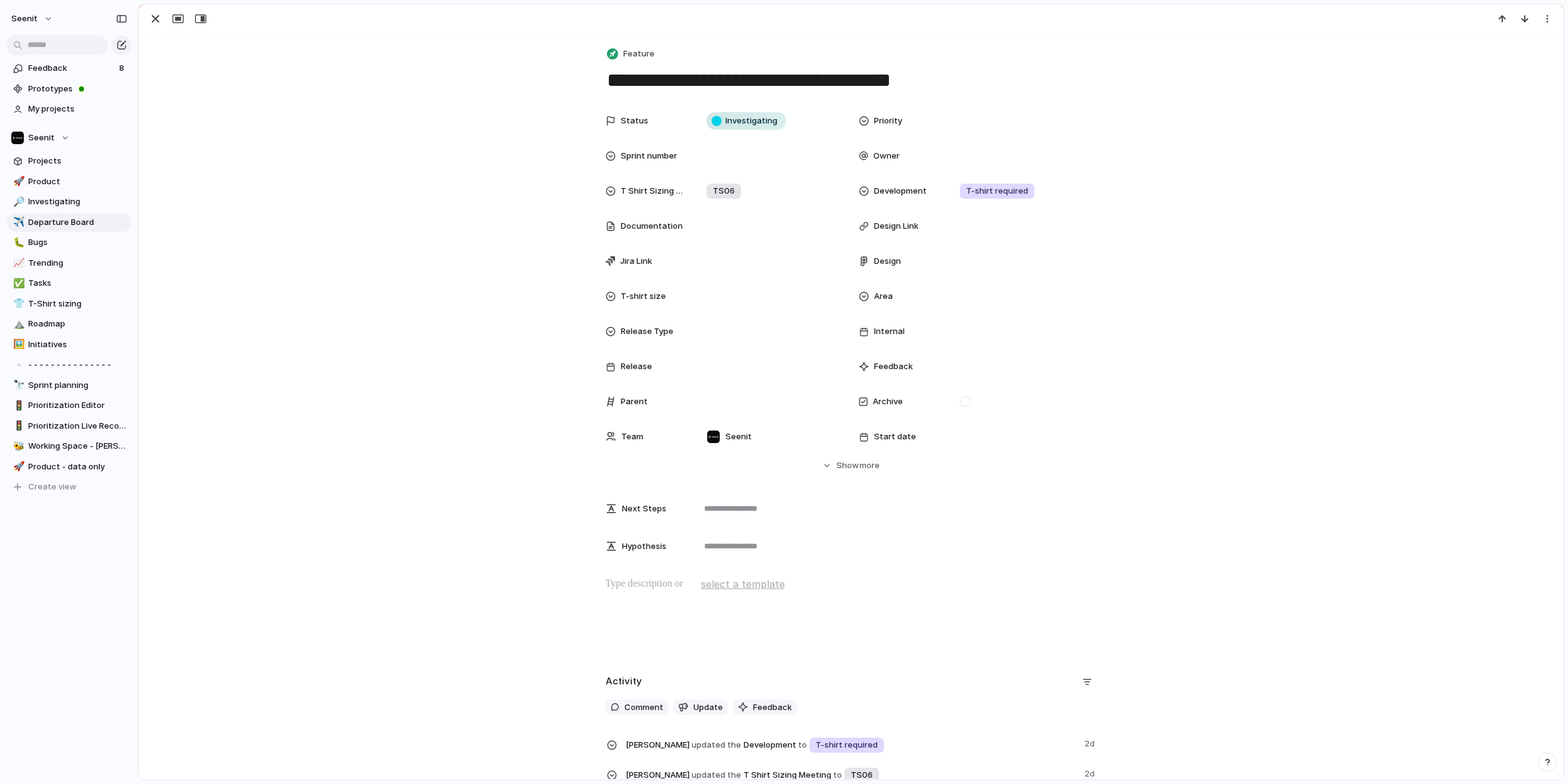
click at [1183, 103] on div "**********" at bounding box center [851, 414] width 1423 height 763
click at [157, 18] on div "button" at bounding box center [155, 18] width 15 height 15
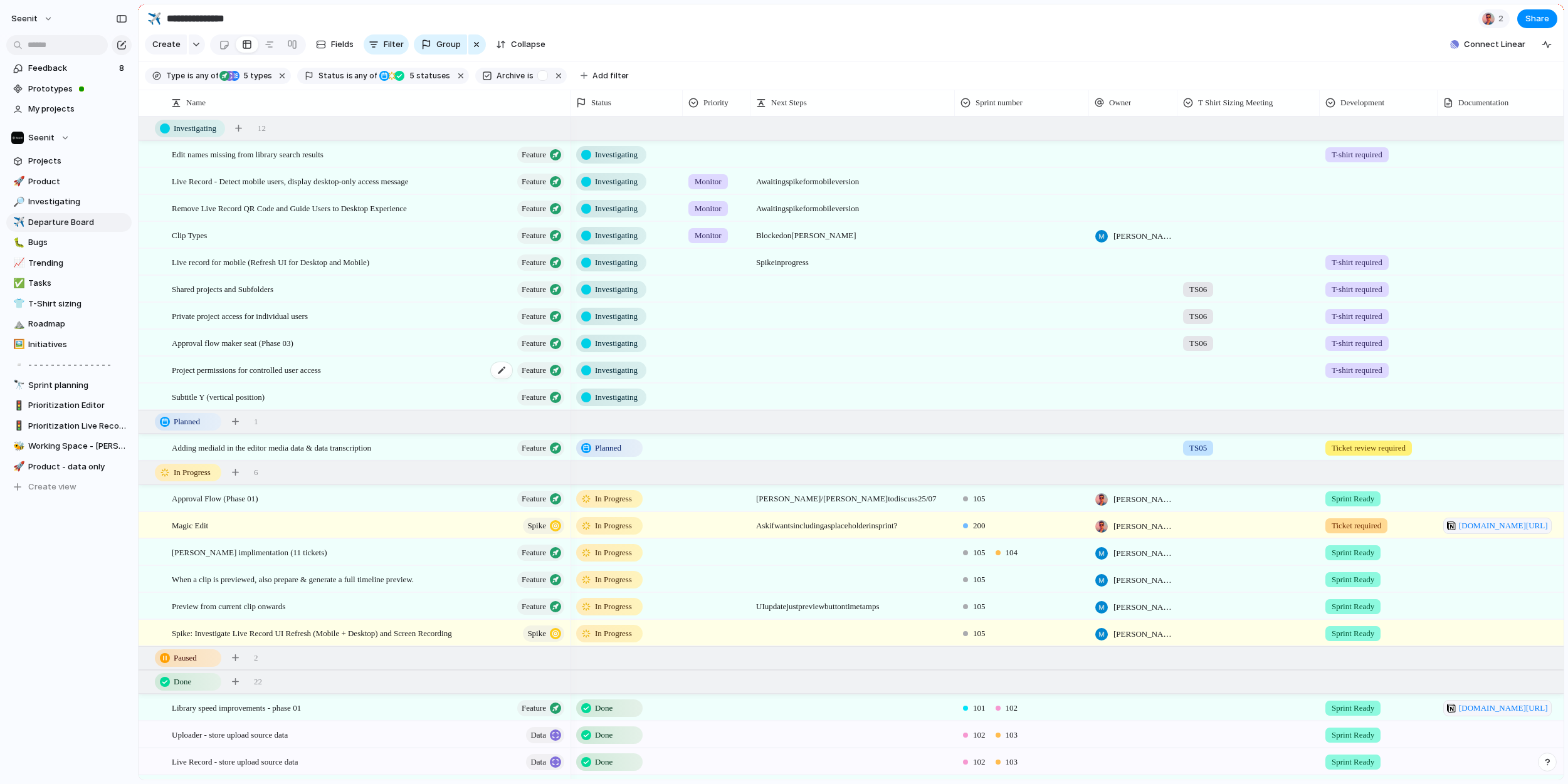
click at [397, 373] on div "Project permissions for controlled user access Feature" at bounding box center [369, 370] width 394 height 26
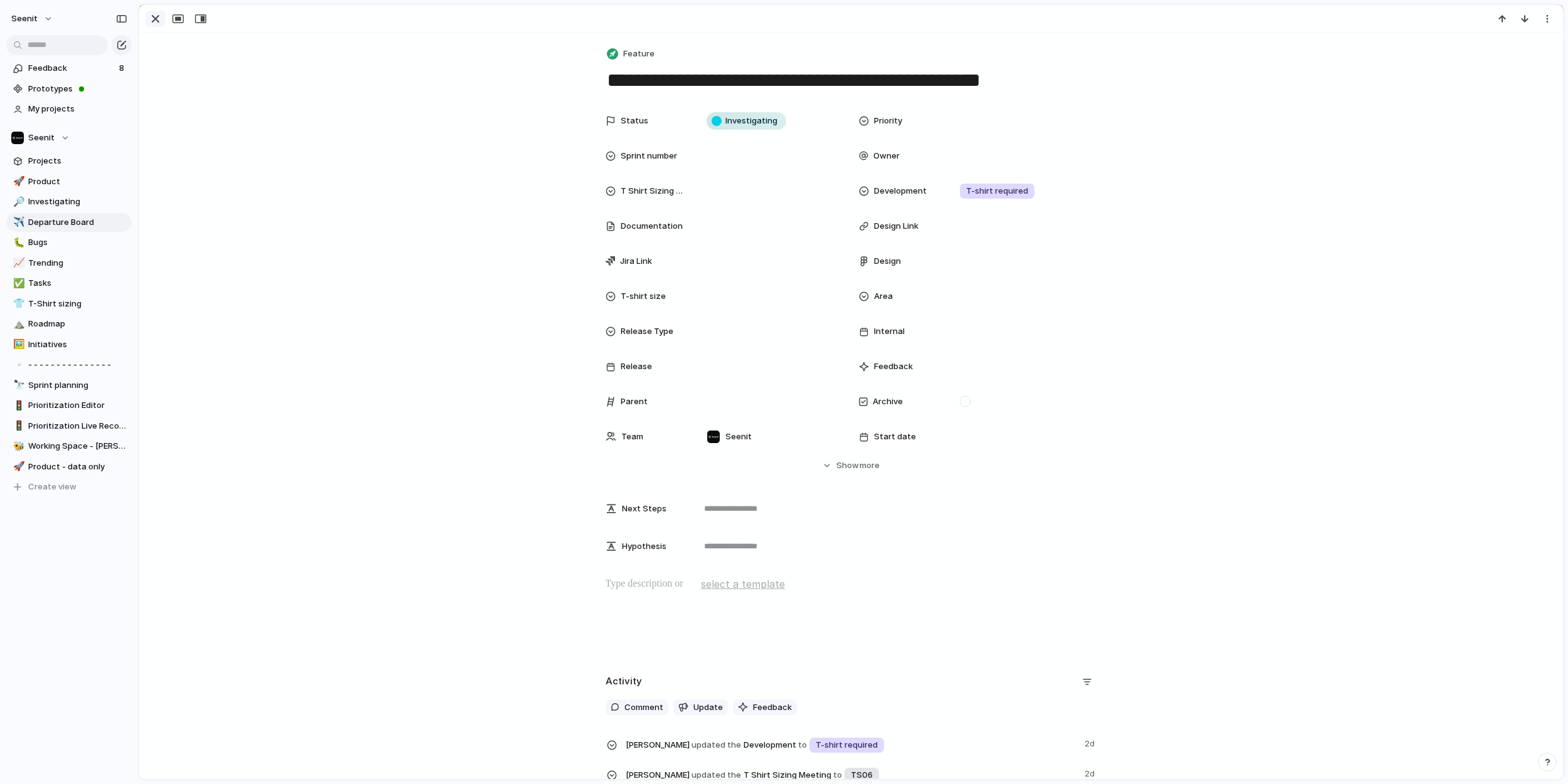
click at [156, 16] on div "button" at bounding box center [155, 18] width 15 height 15
